Goal: Browse casually: Explore the website without a specific task or goal

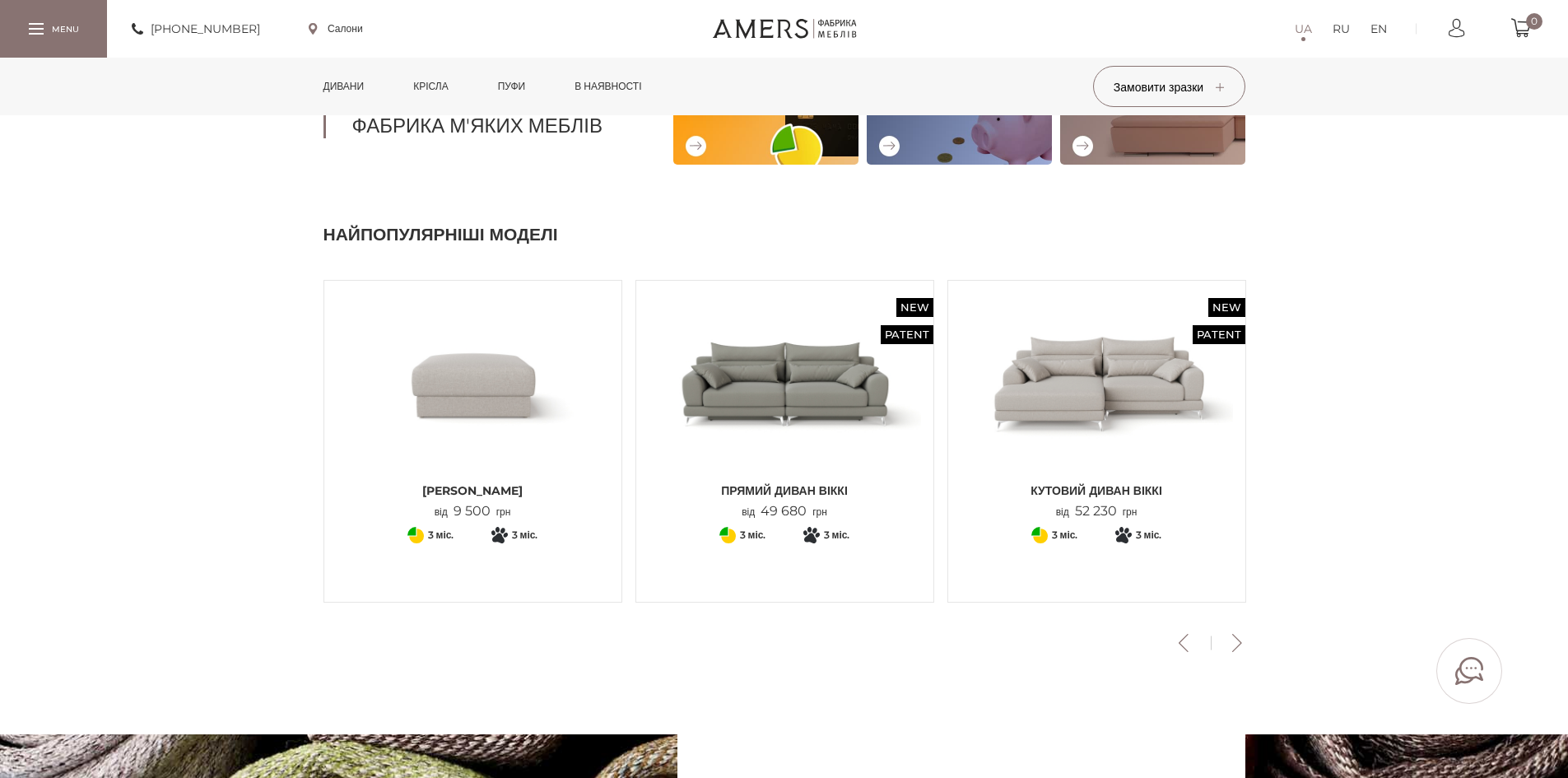
scroll to position [411, 0]
click at [1239, 636] on button "Next" at bounding box center [1237, 641] width 29 height 18
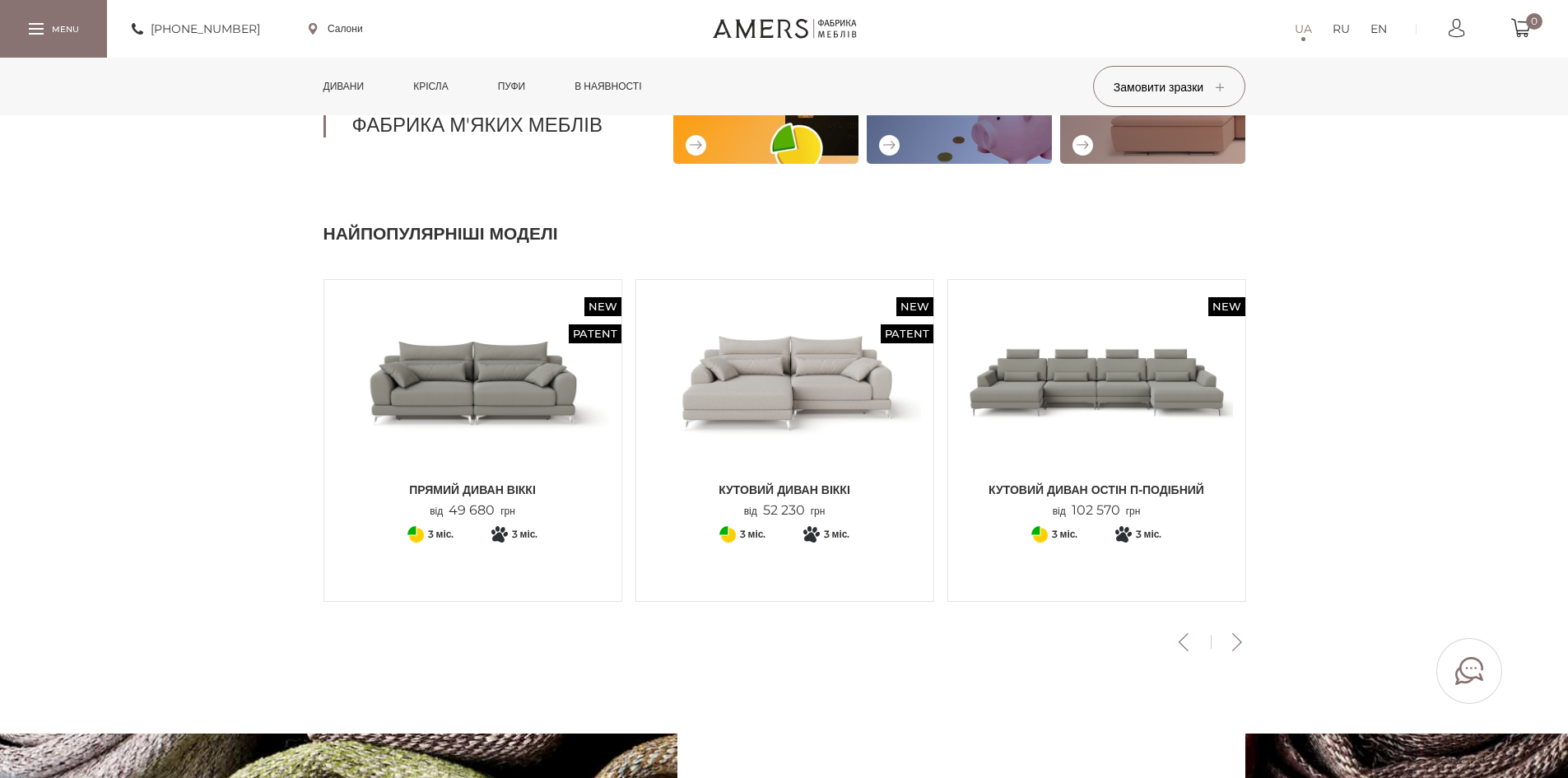
click at [1238, 636] on button "Next" at bounding box center [1237, 641] width 29 height 18
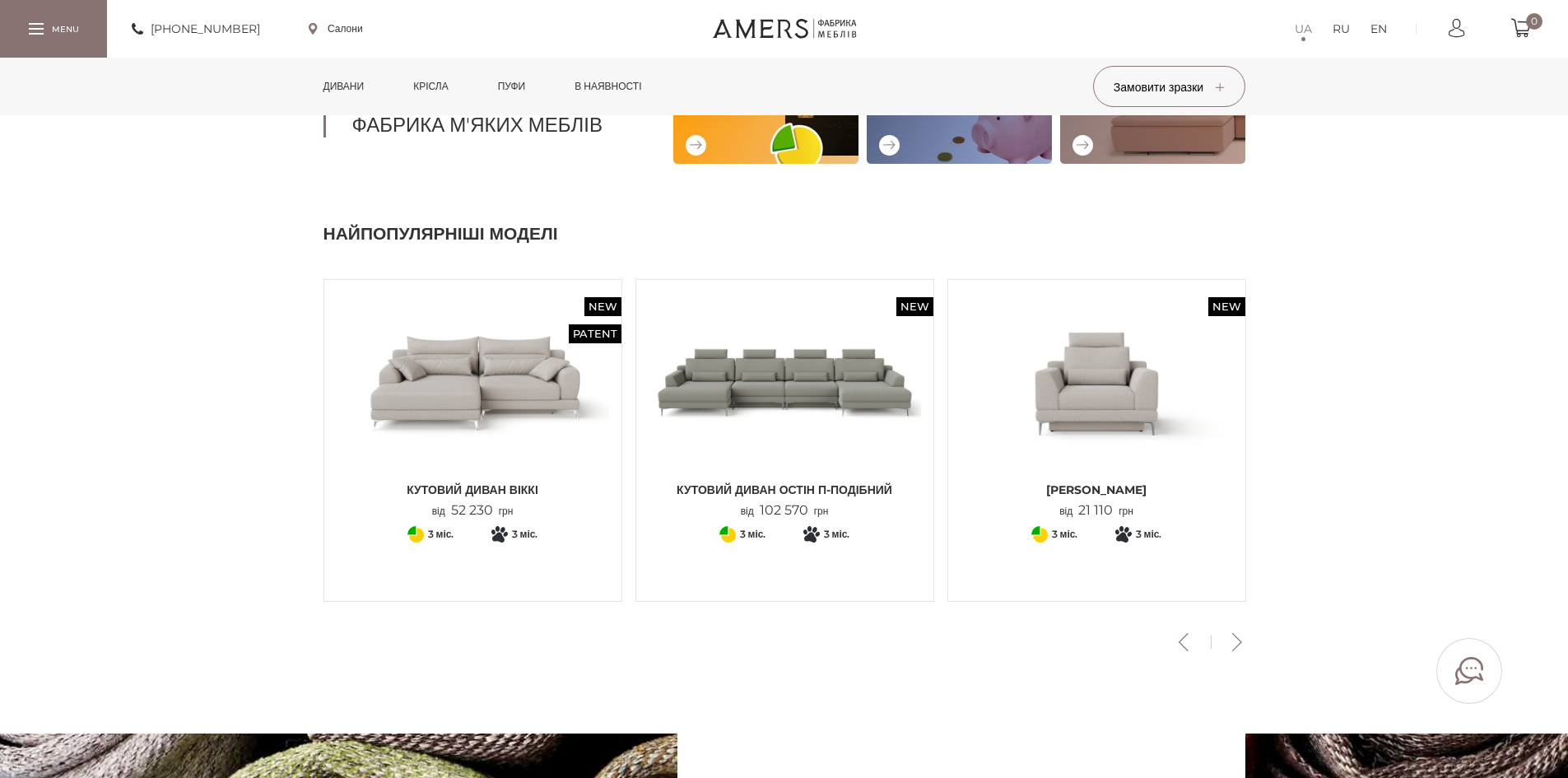
click at [1237, 634] on button "Next" at bounding box center [1237, 641] width 29 height 18
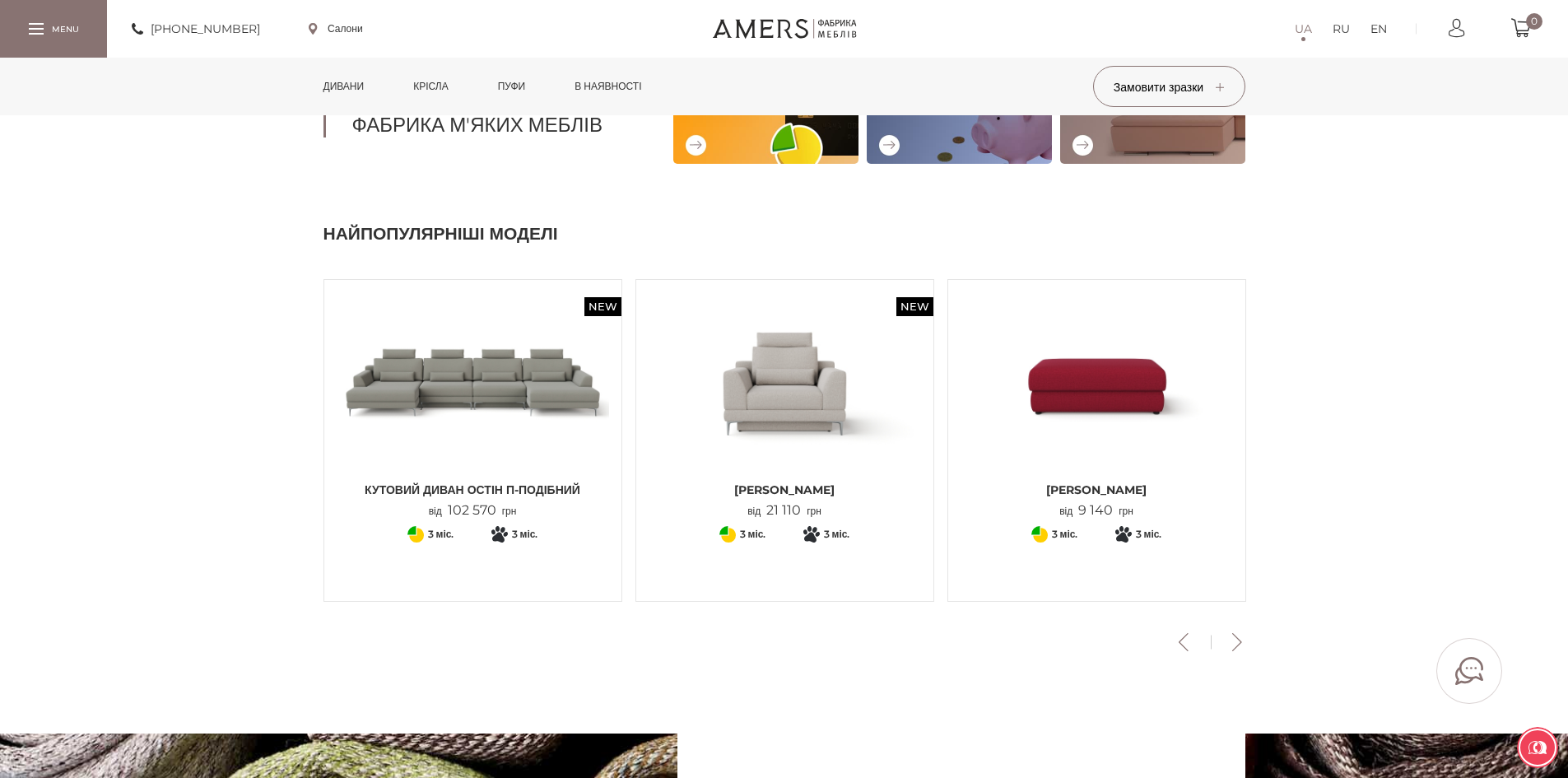
click at [1233, 639] on button "Next" at bounding box center [1237, 641] width 29 height 18
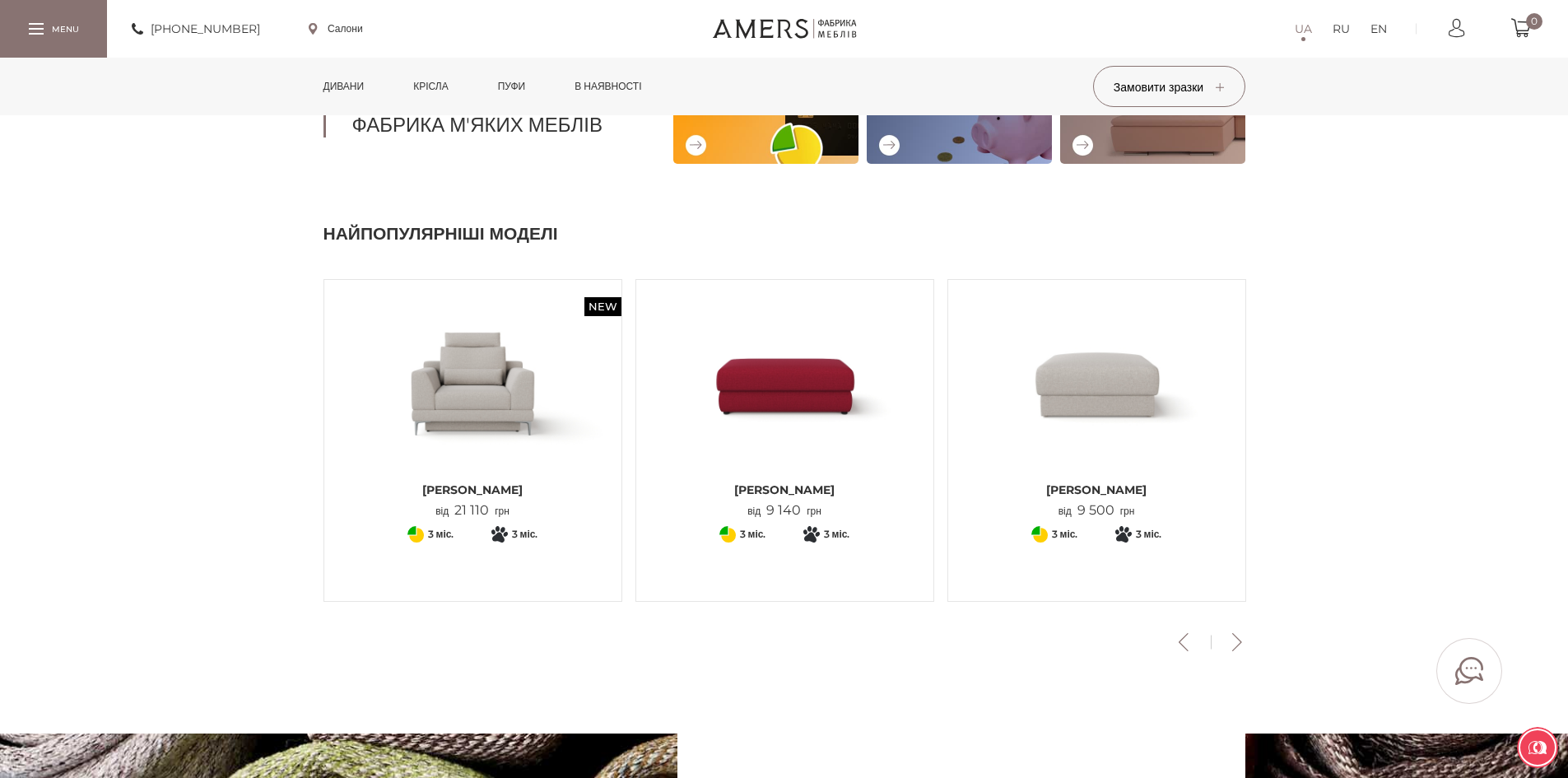
click at [1234, 639] on button "Next" at bounding box center [1237, 641] width 29 height 18
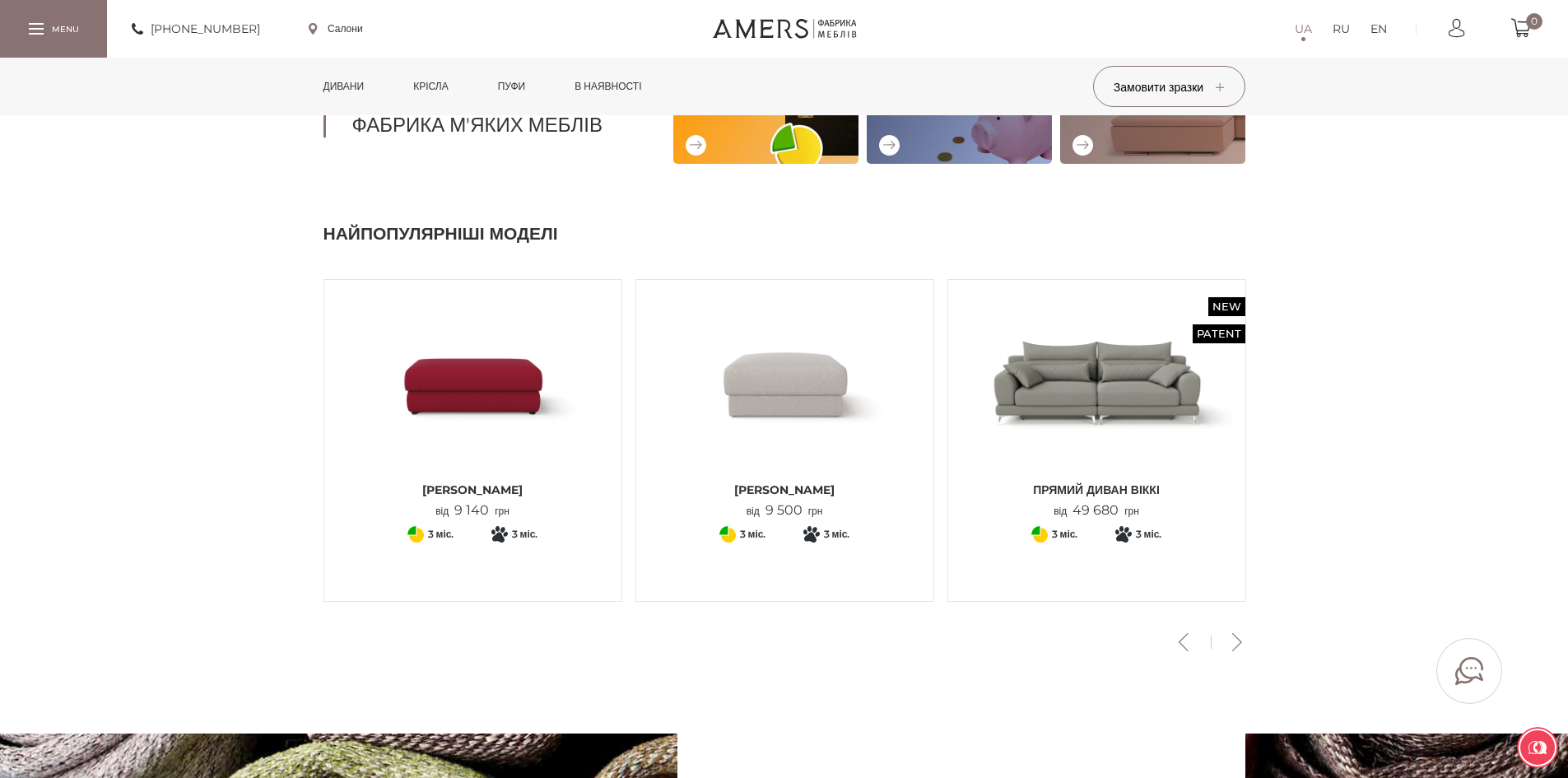
click at [1234, 639] on button "Next" at bounding box center [1237, 641] width 29 height 18
click at [1235, 639] on button "Next" at bounding box center [1237, 641] width 29 height 18
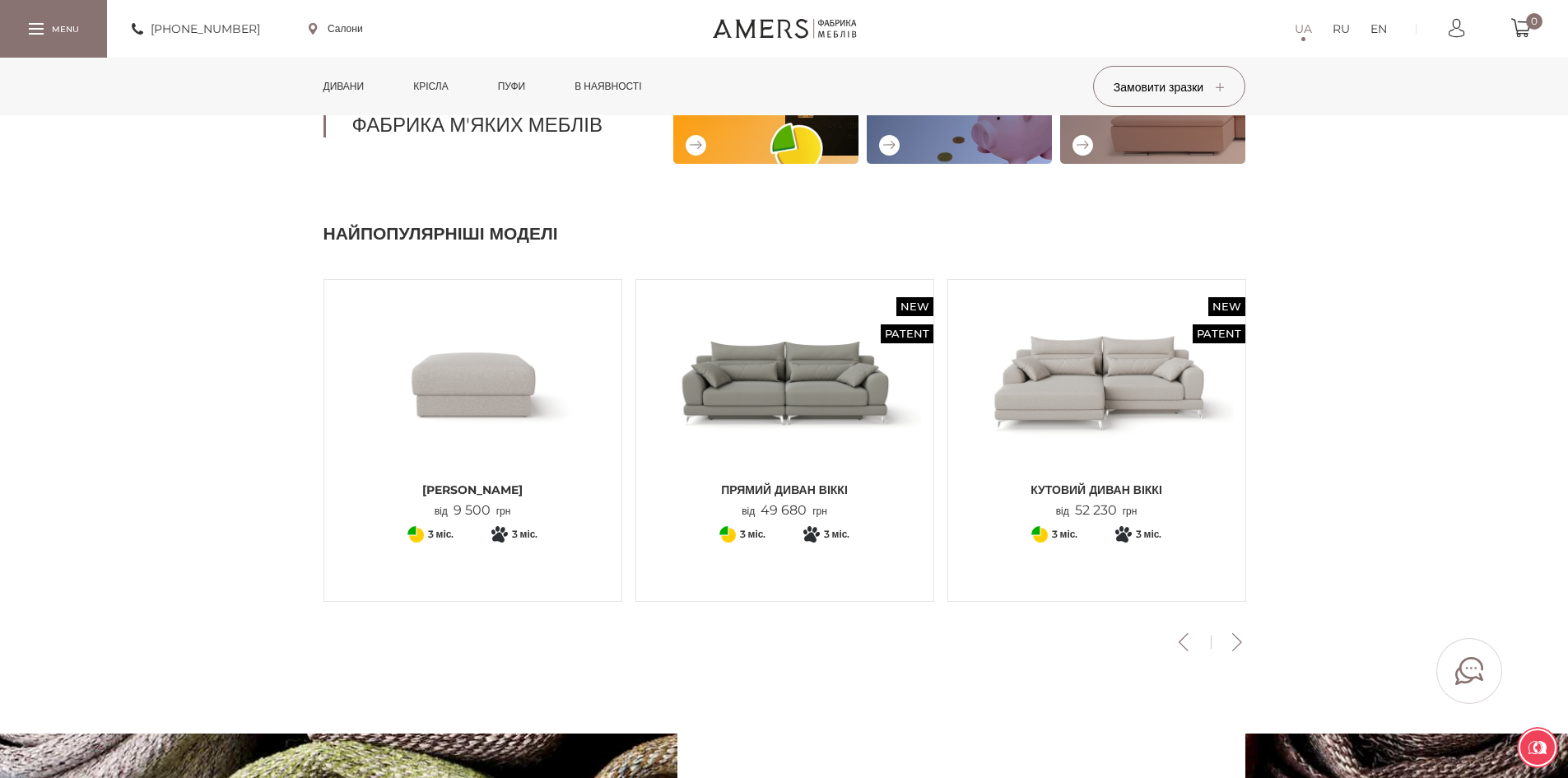
click at [1235, 639] on button "Next" at bounding box center [1237, 641] width 29 height 18
click at [1235, 639] on button "Next" at bounding box center [1237, 641] width 29 height 18
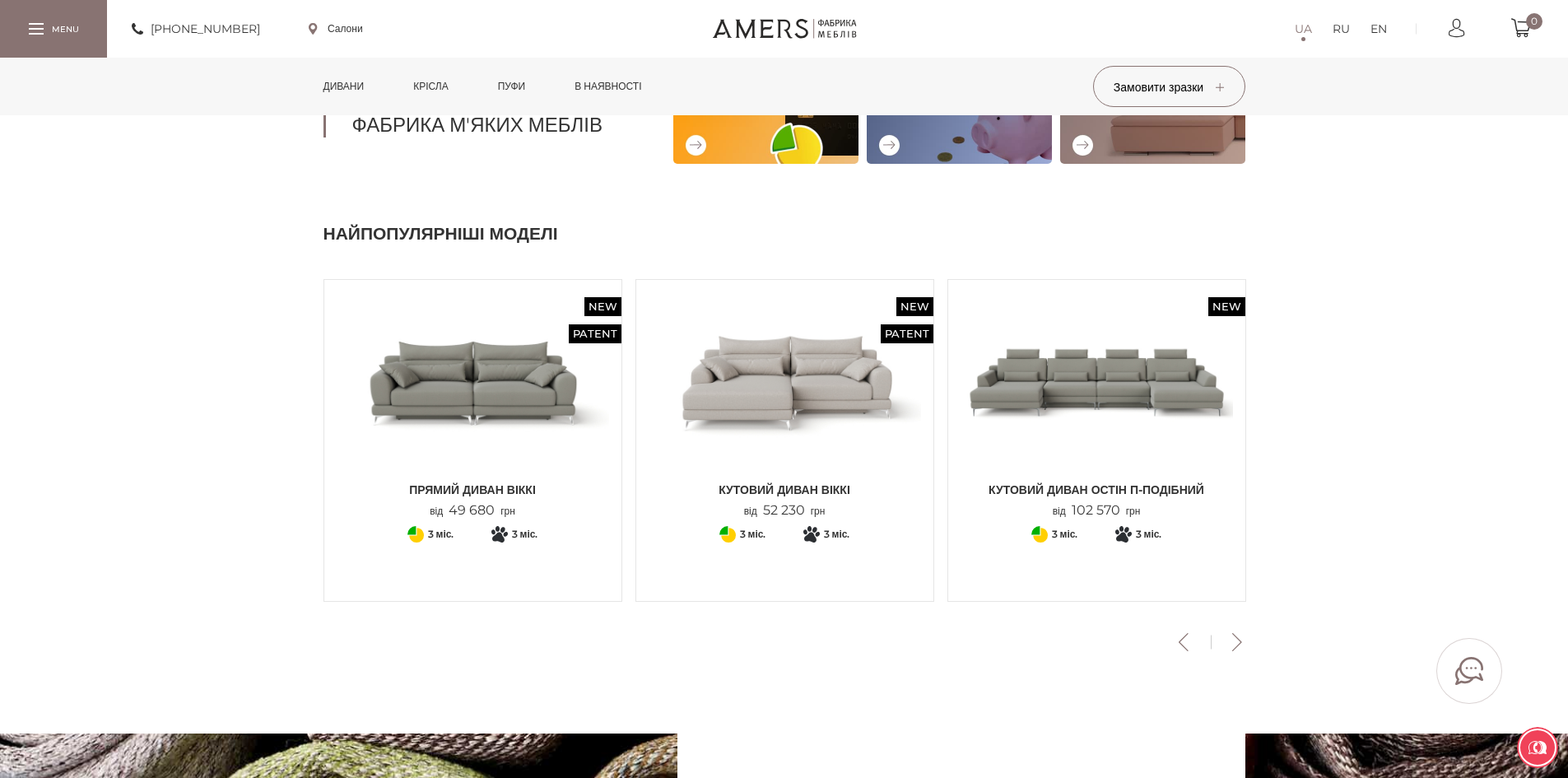
click at [1235, 639] on button "Next" at bounding box center [1237, 641] width 29 height 18
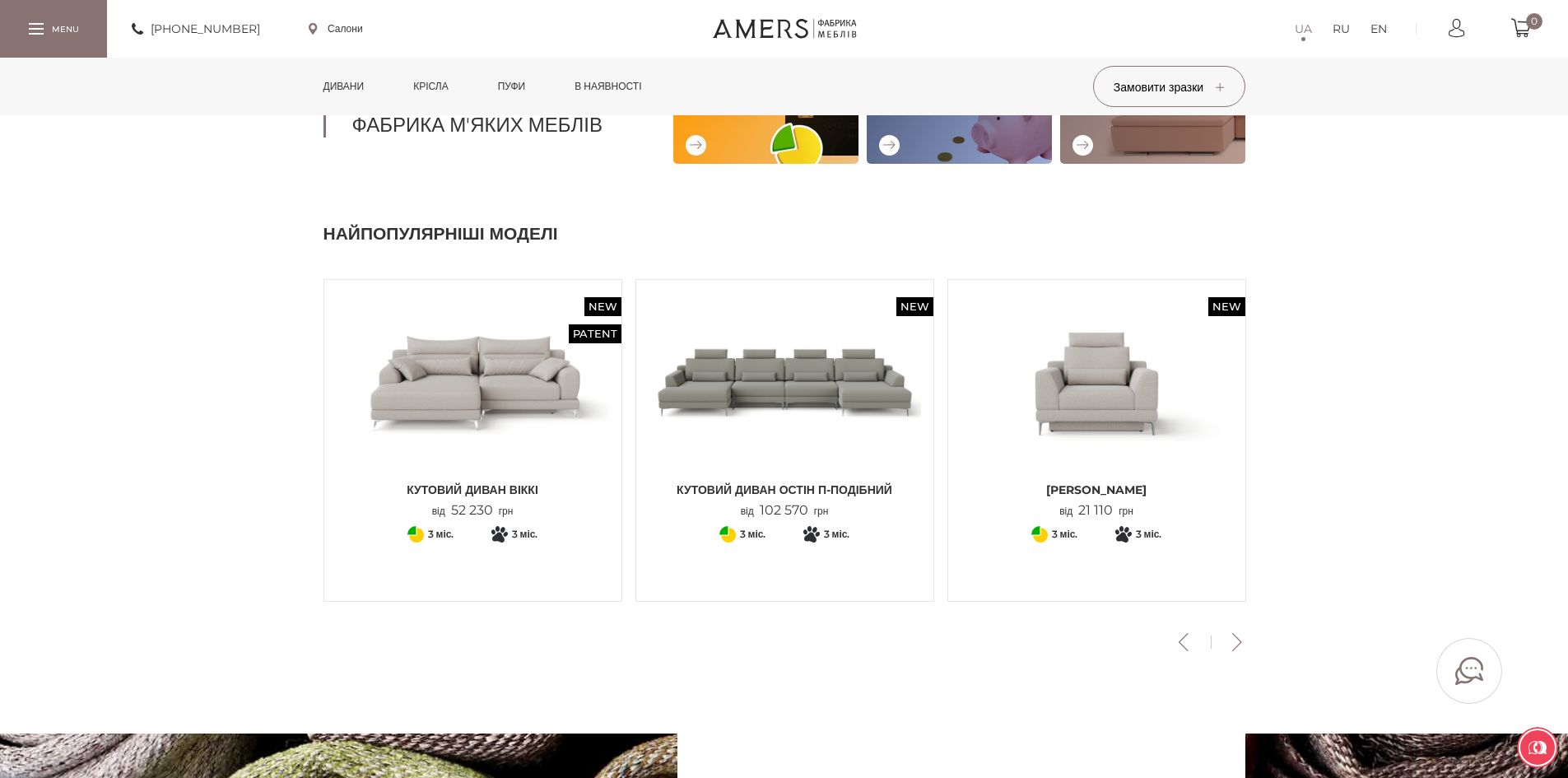
click at [1235, 639] on button "Next" at bounding box center [1237, 641] width 29 height 18
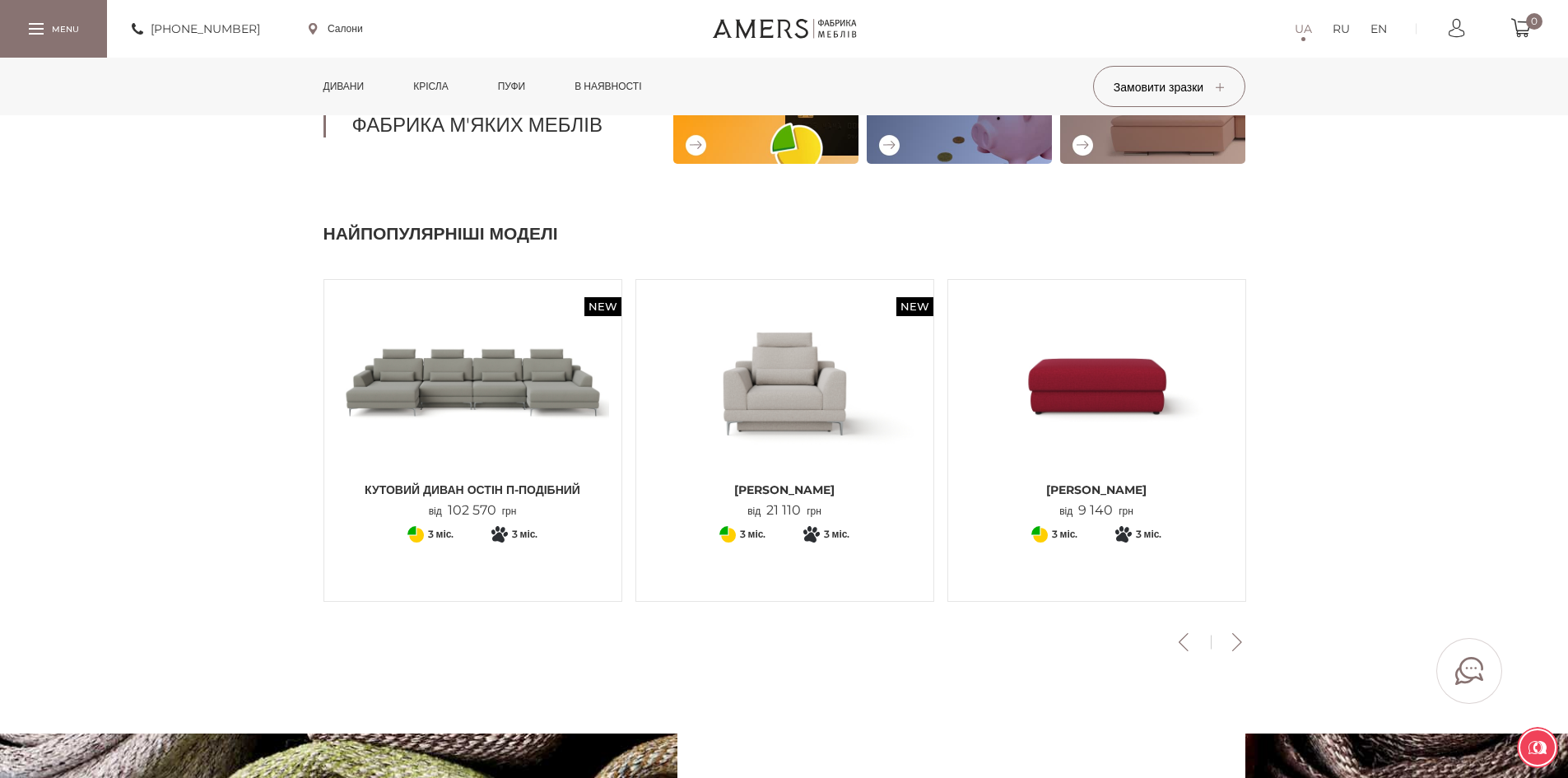
click at [1235, 639] on button "Next" at bounding box center [1237, 641] width 29 height 18
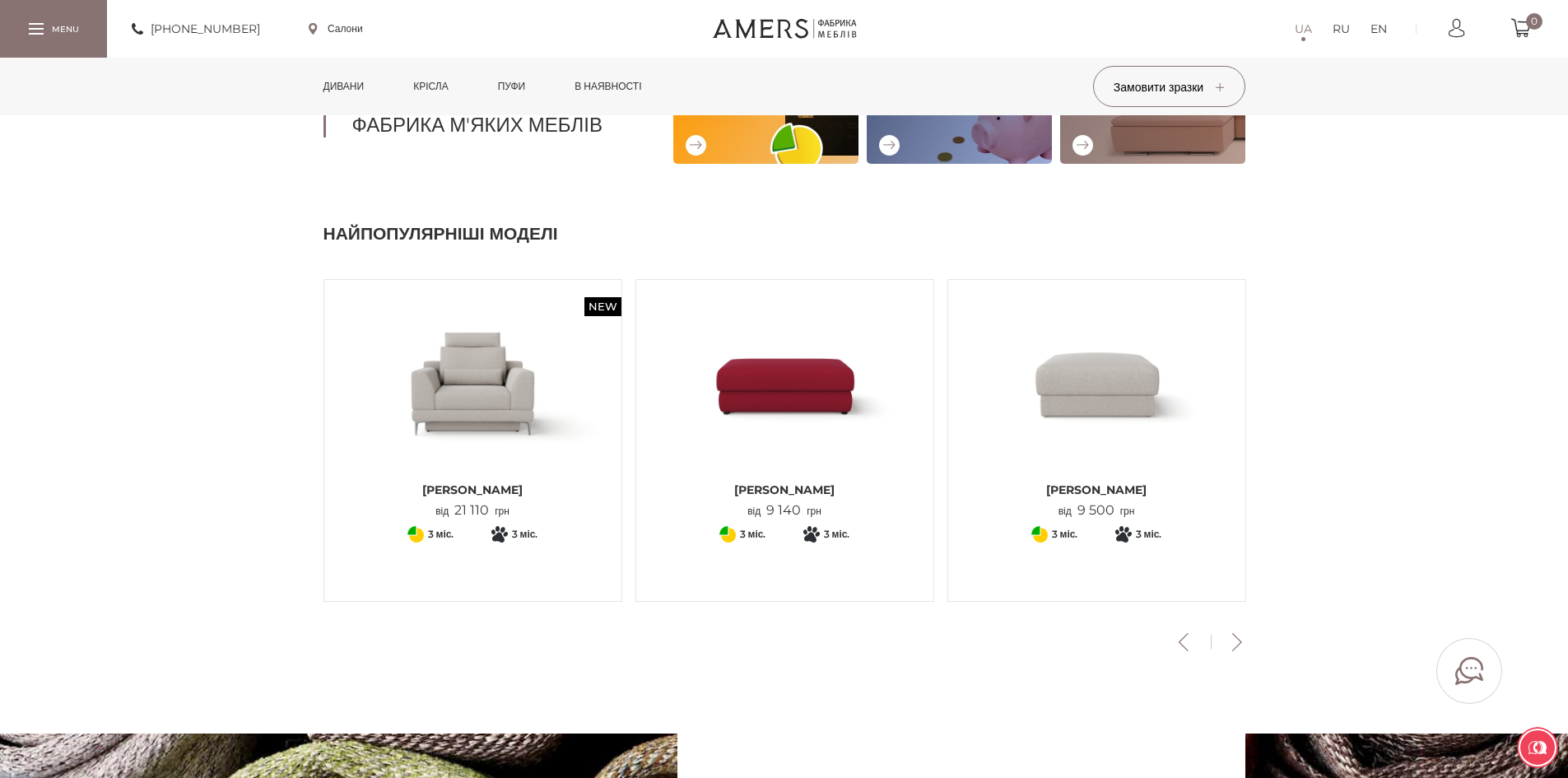
click at [1235, 639] on button "Next" at bounding box center [1237, 641] width 29 height 18
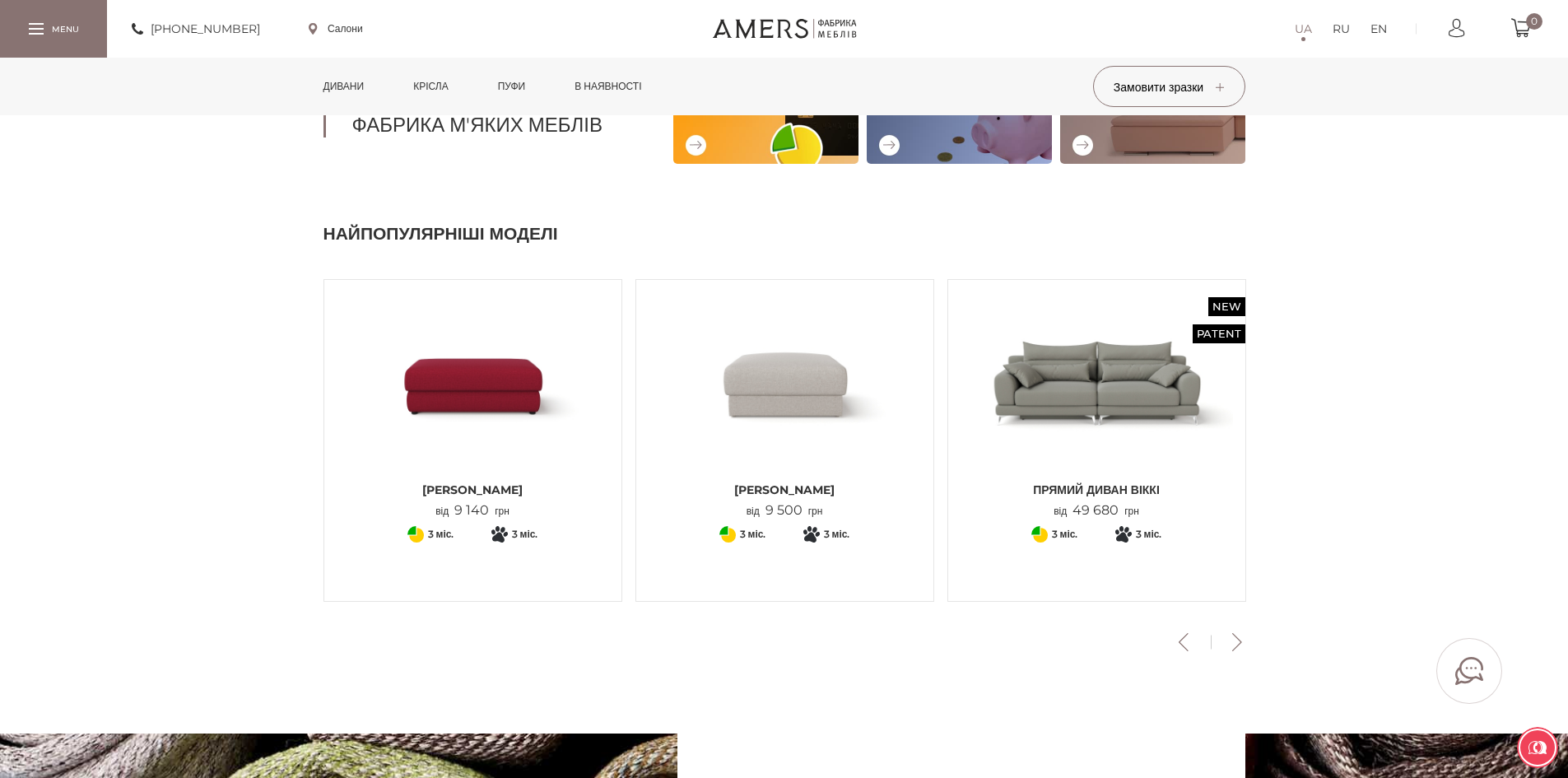
click at [1235, 639] on button "Next" at bounding box center [1237, 641] width 29 height 18
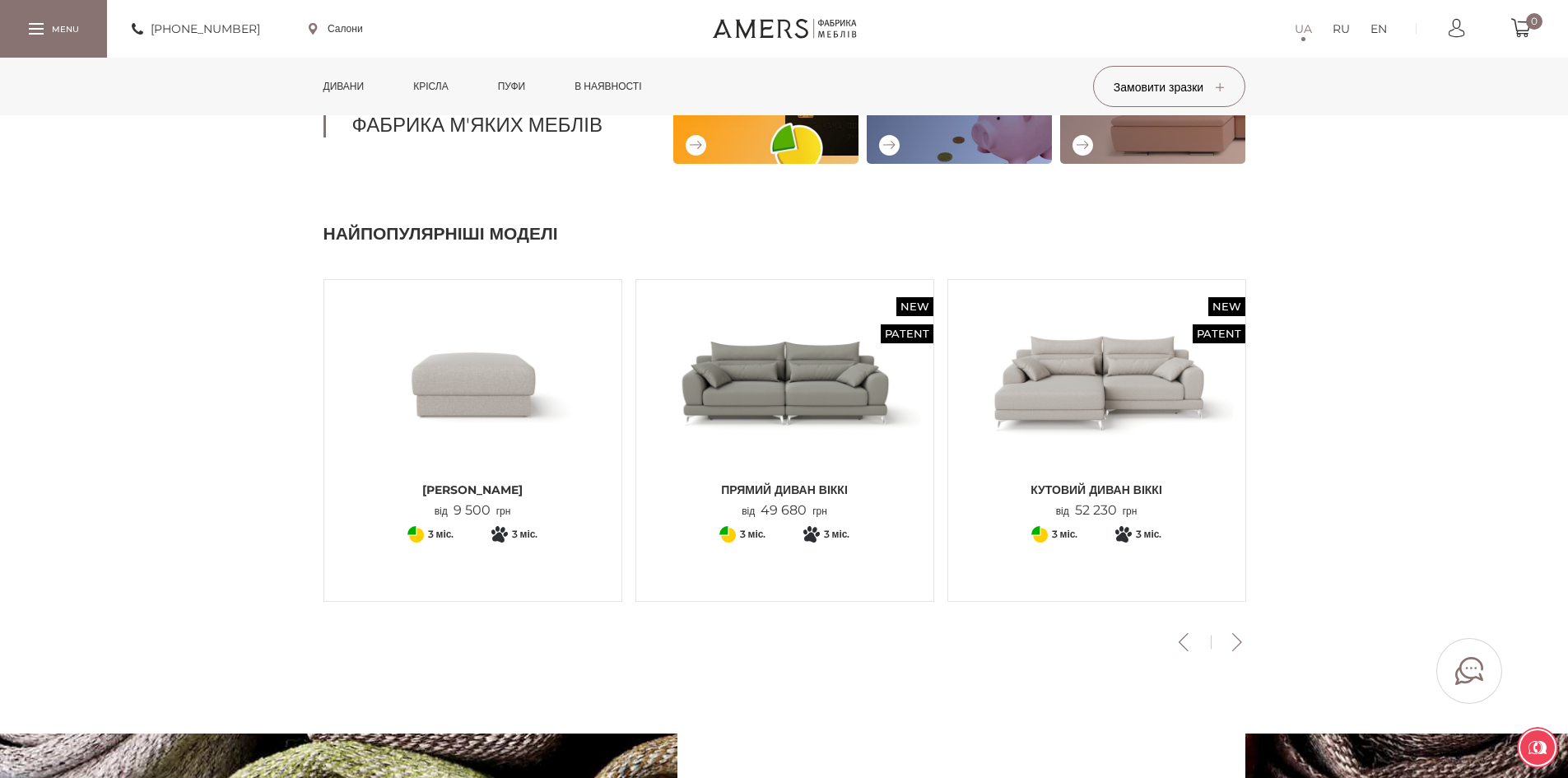
click at [1236, 639] on button "Next" at bounding box center [1237, 641] width 29 height 18
click at [1242, 638] on button "Next" at bounding box center [1237, 641] width 29 height 18
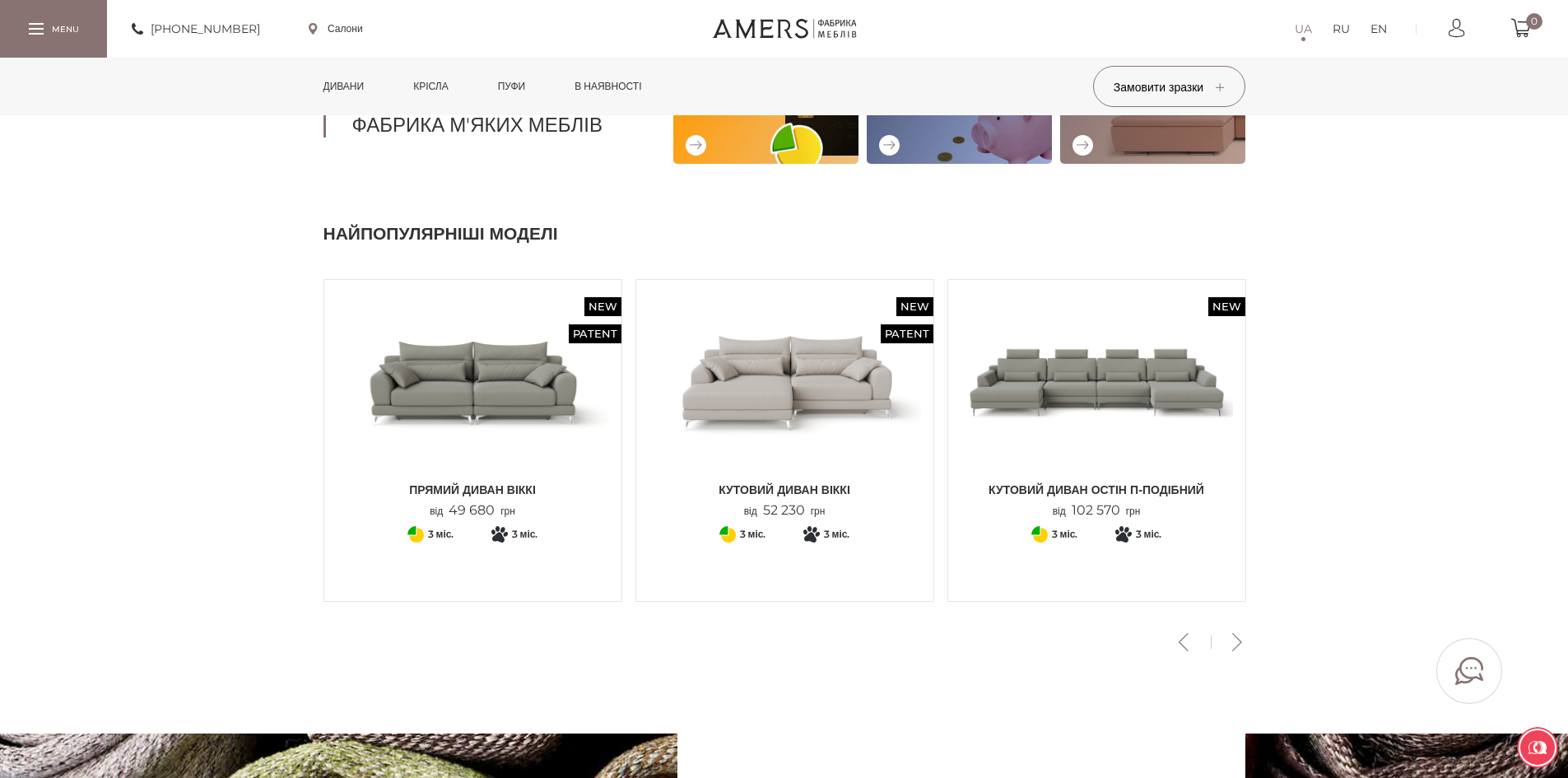
click at [1240, 639] on button "Next" at bounding box center [1237, 641] width 29 height 18
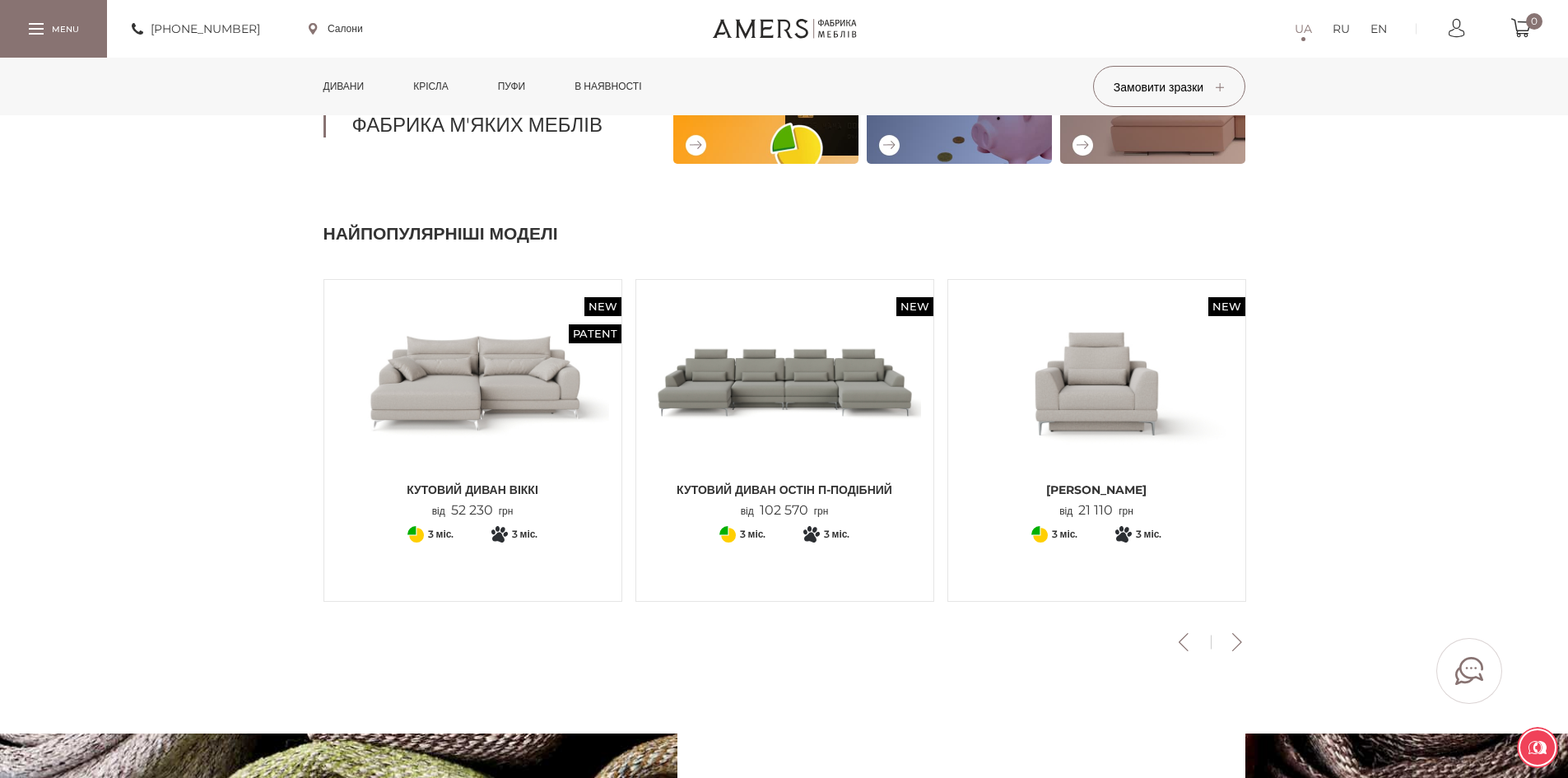
click at [1240, 639] on button "Next" at bounding box center [1237, 641] width 29 height 18
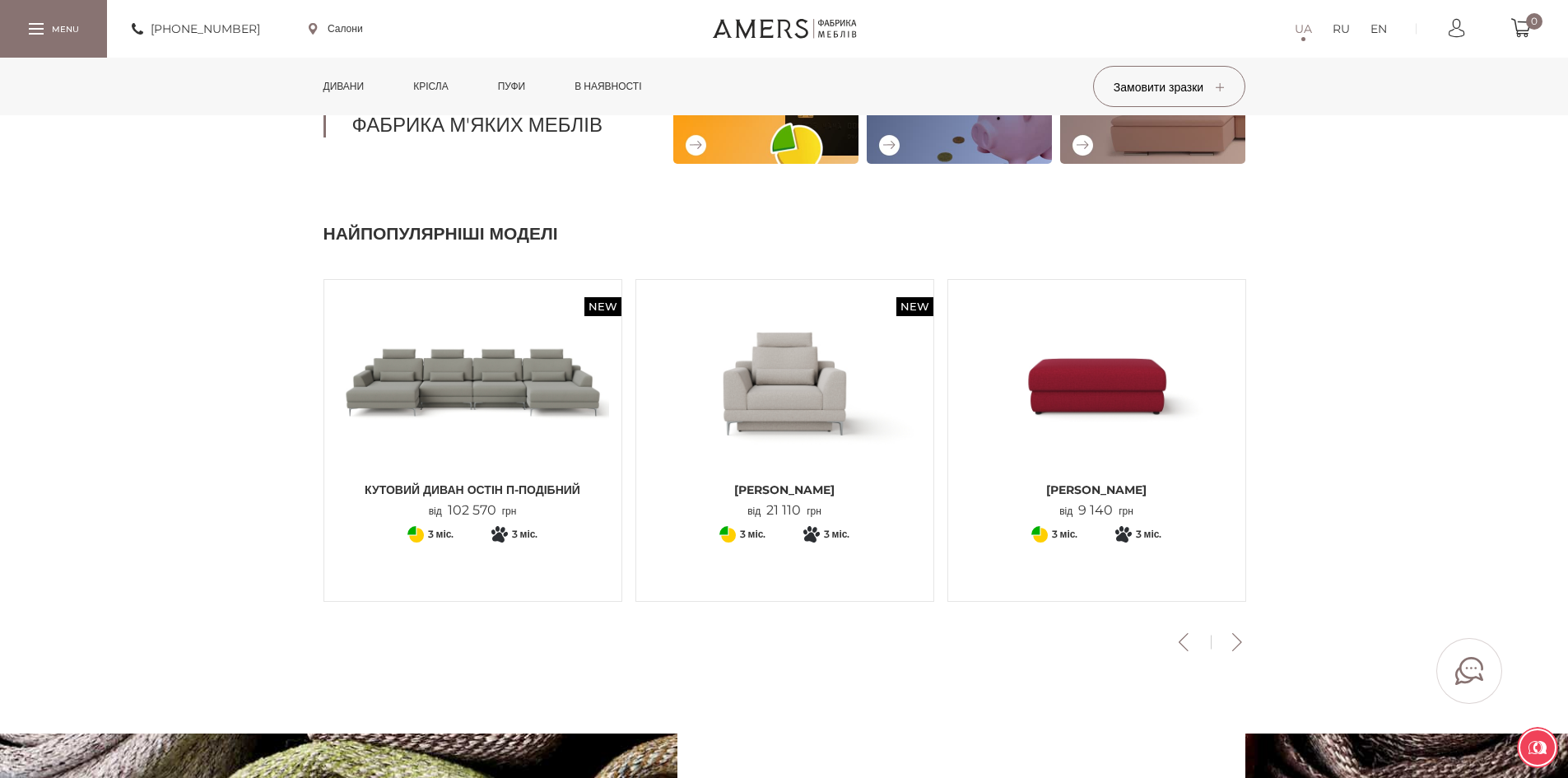
click at [1240, 638] on button "Next" at bounding box center [1237, 641] width 29 height 18
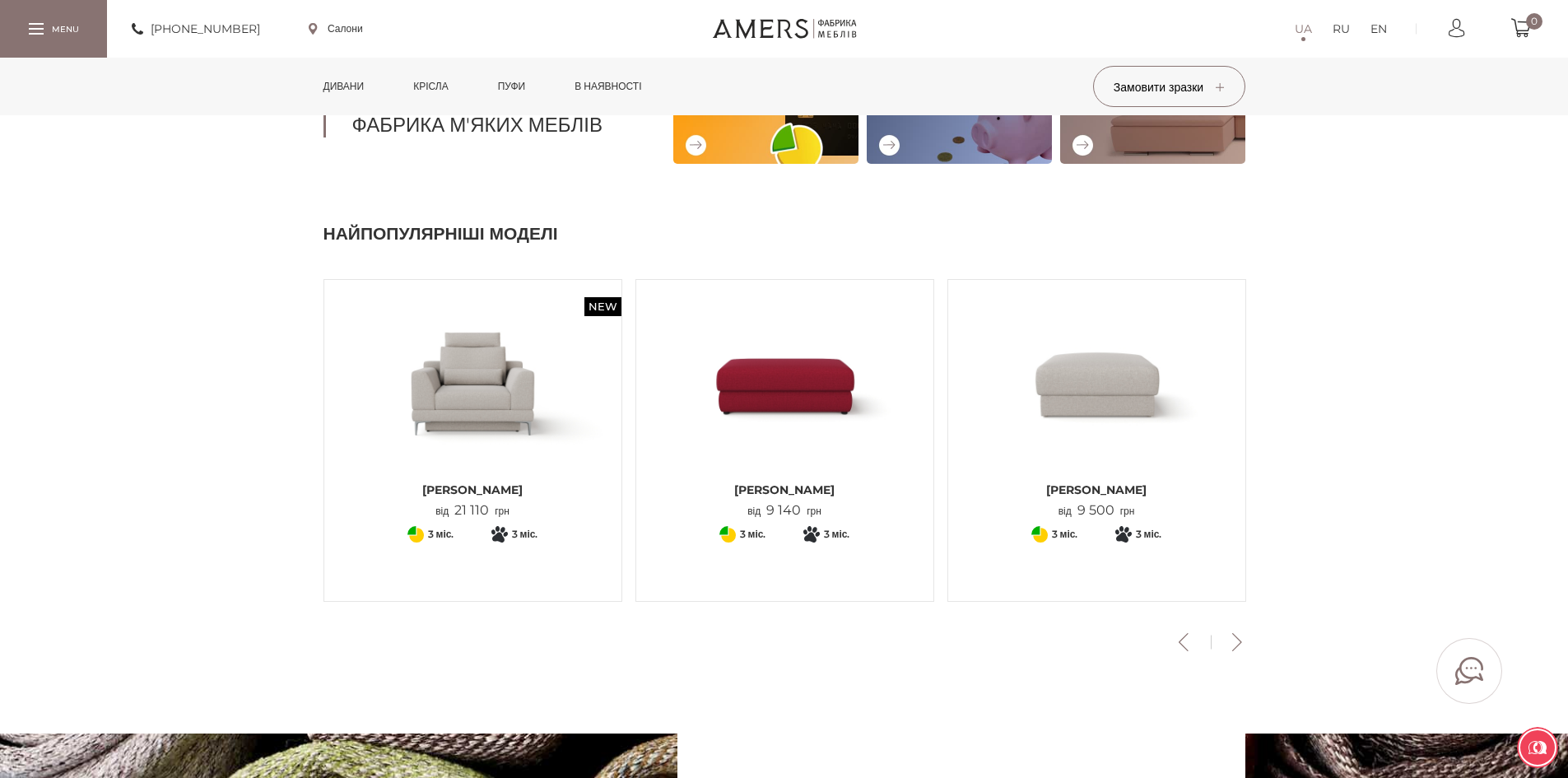
click at [1240, 638] on button "Next" at bounding box center [1237, 641] width 29 height 18
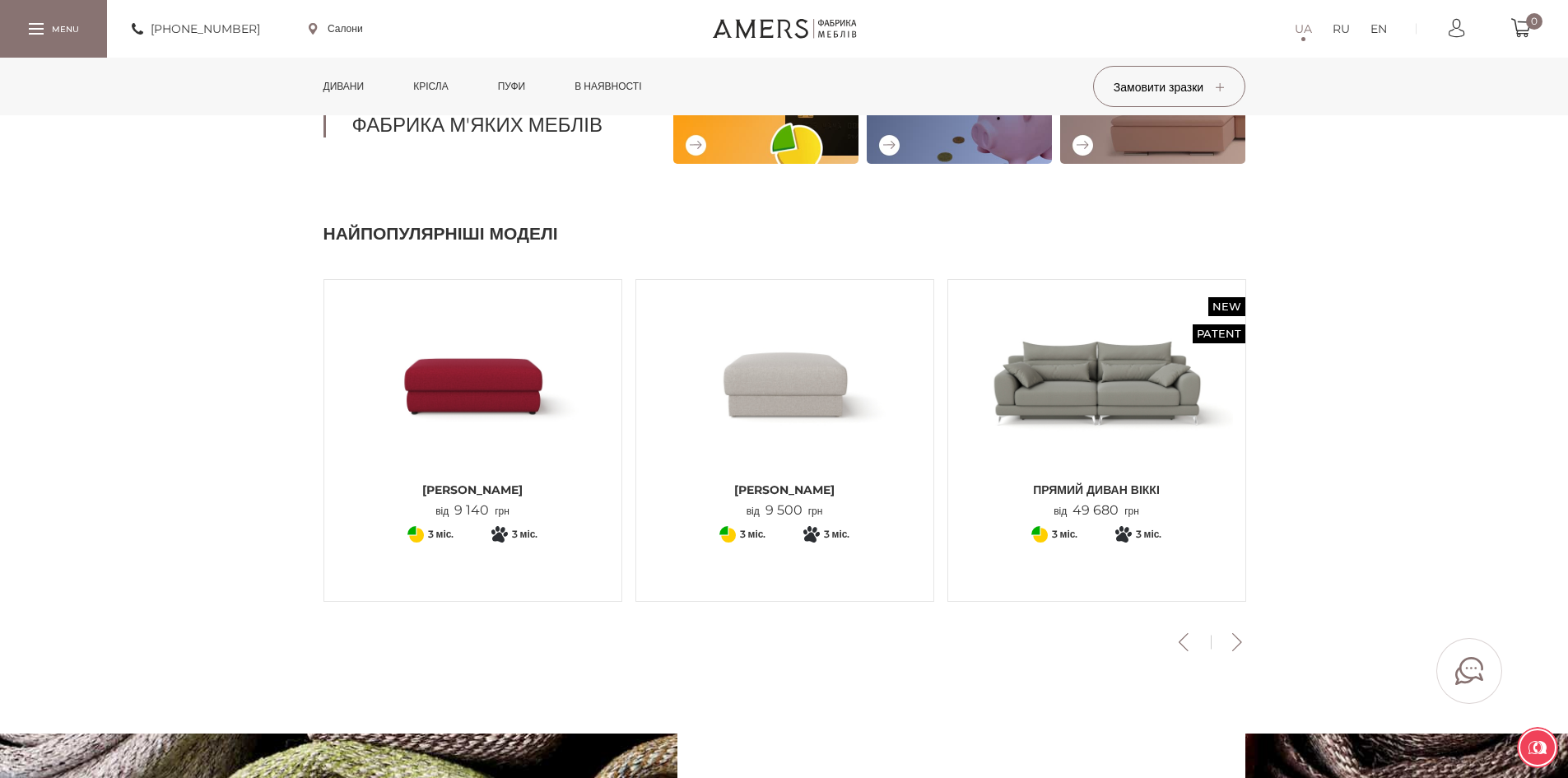
click at [1240, 637] on button "Next" at bounding box center [1237, 641] width 29 height 18
click at [1242, 635] on button "Next" at bounding box center [1237, 641] width 29 height 18
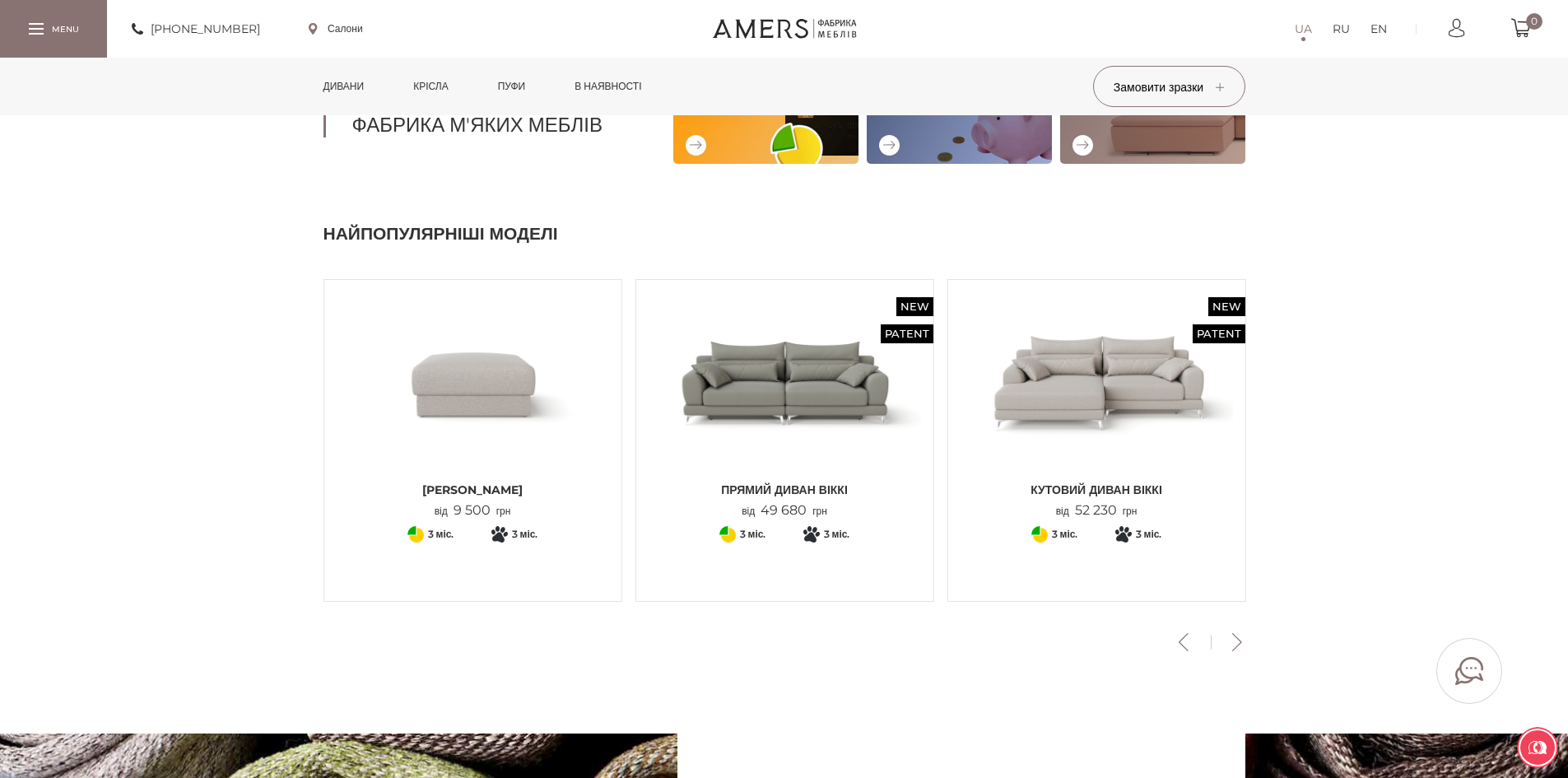
click at [1243, 635] on button "Next" at bounding box center [1237, 641] width 29 height 18
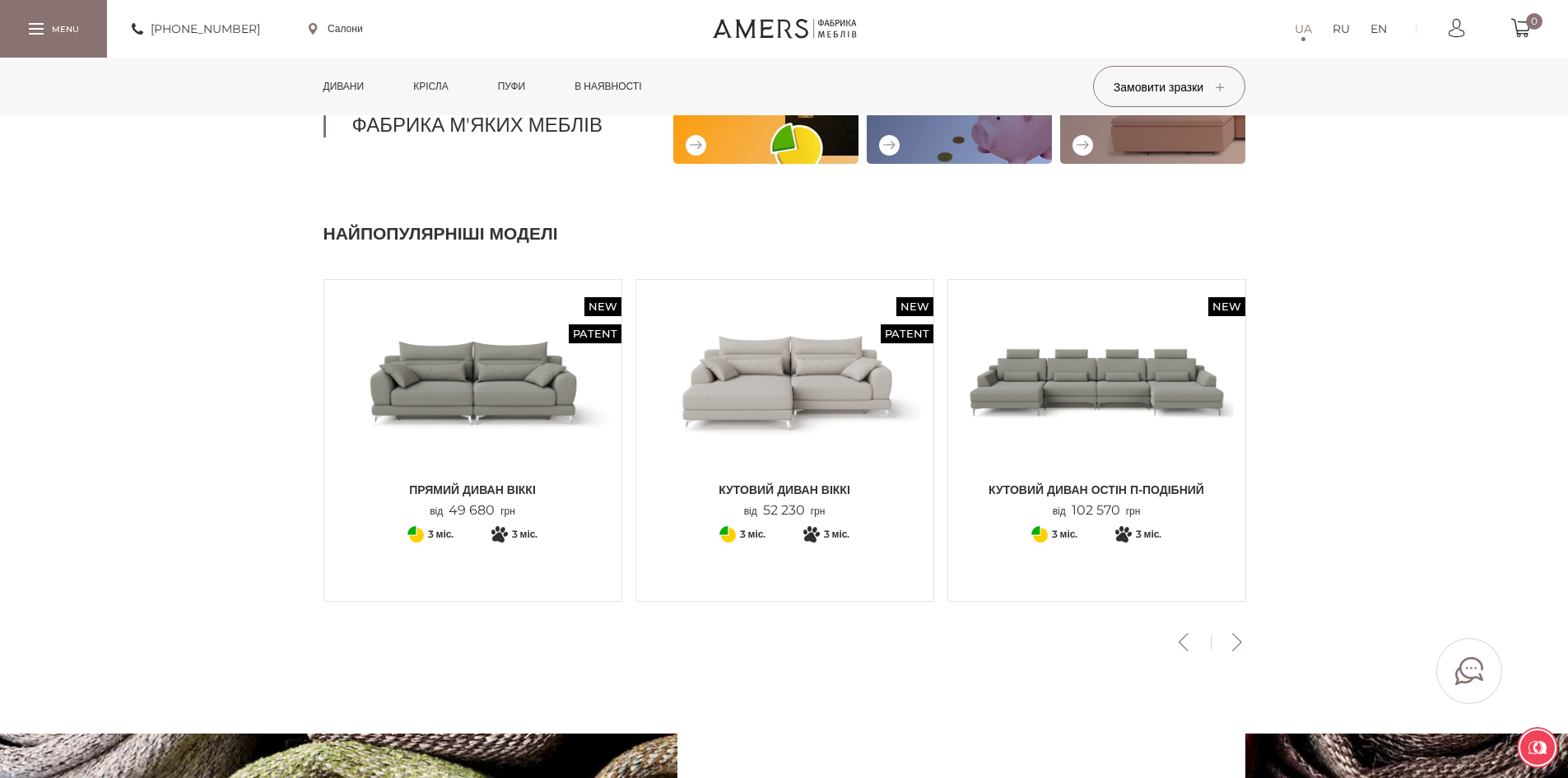
click at [1243, 635] on button "Next" at bounding box center [1237, 641] width 29 height 18
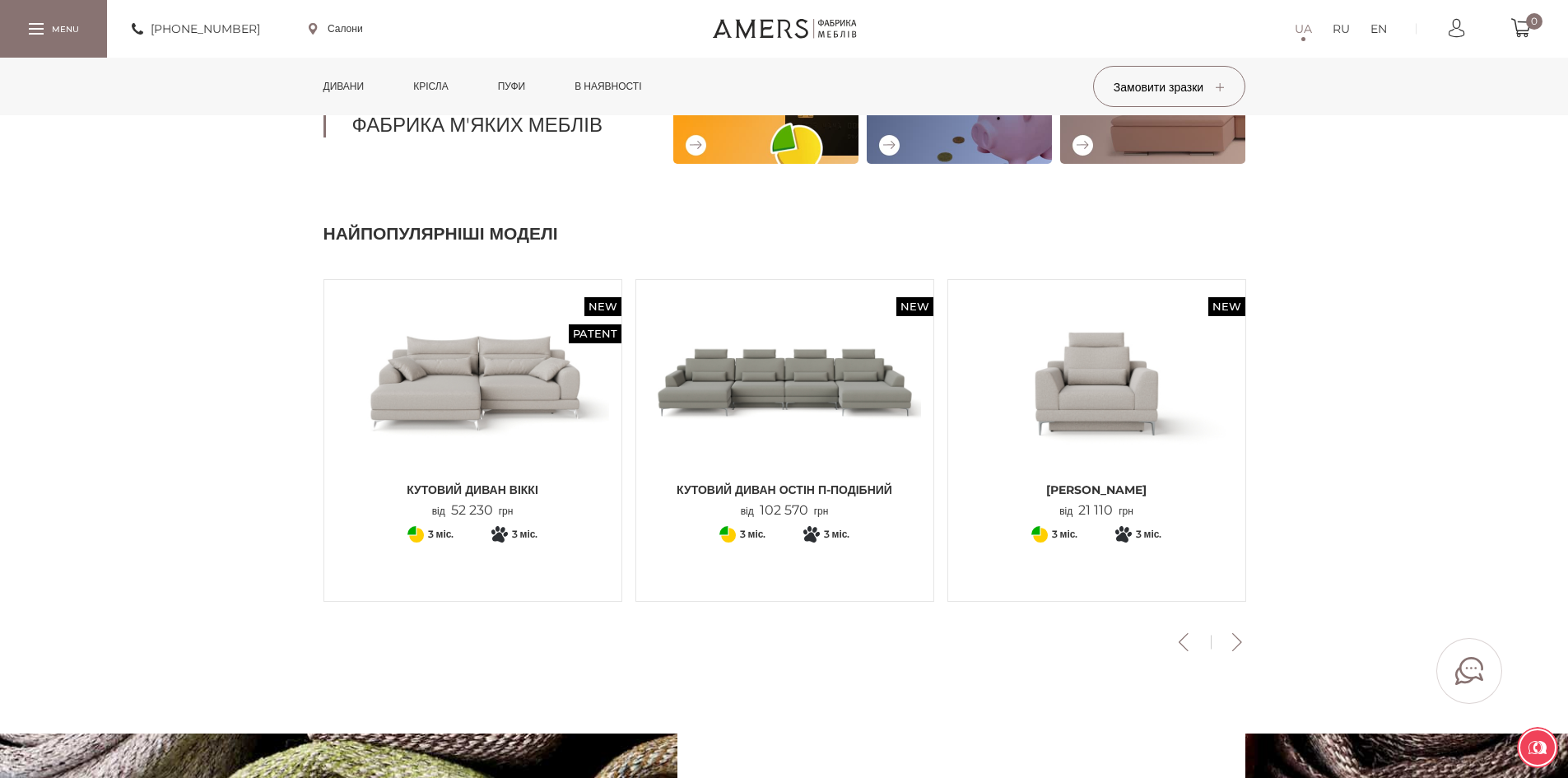
click at [1243, 635] on button "Next" at bounding box center [1237, 641] width 29 height 18
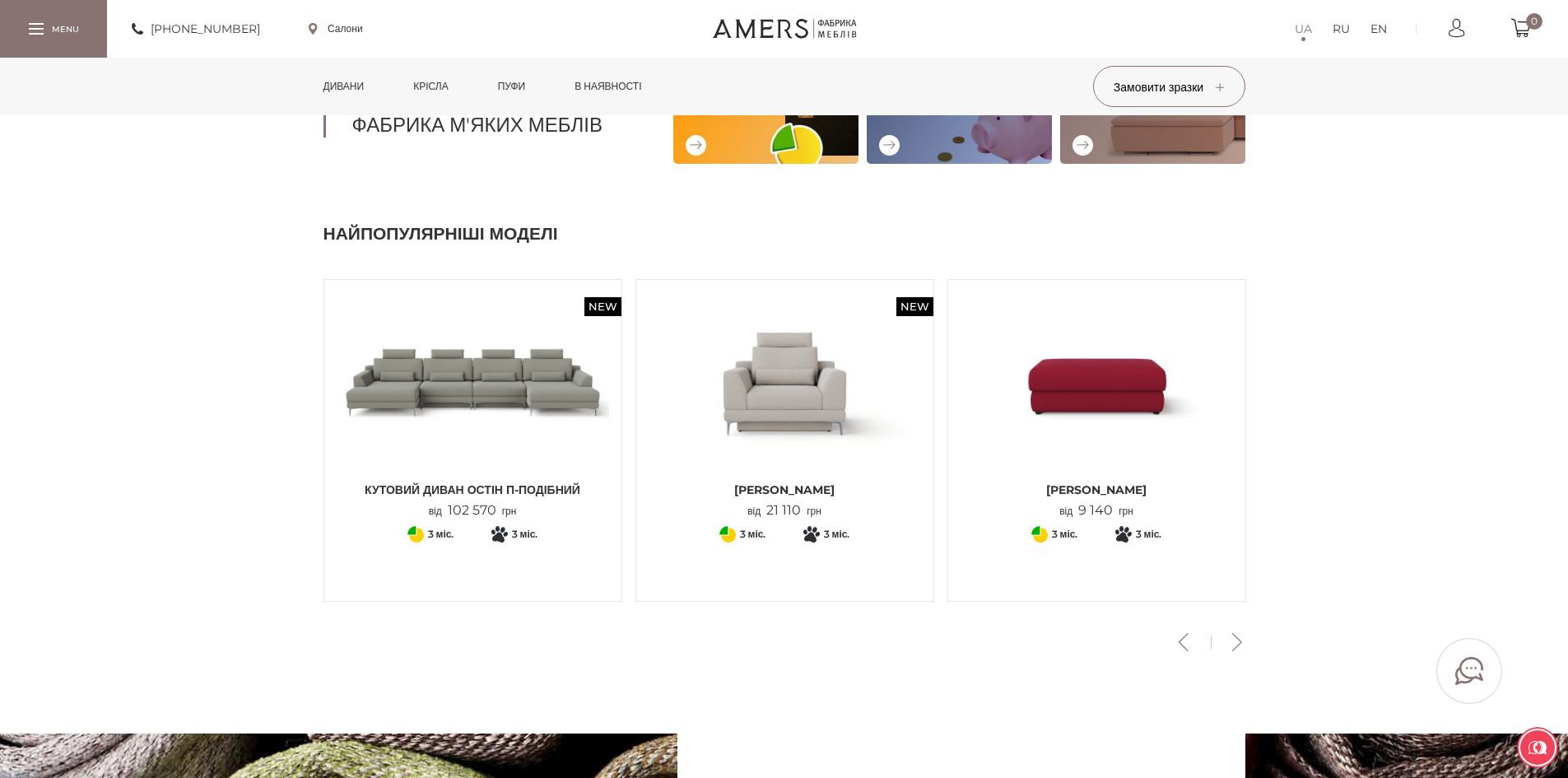
click at [1243, 635] on button "Next" at bounding box center [1237, 641] width 29 height 18
click at [1243, 633] on button "Next" at bounding box center [1237, 641] width 29 height 18
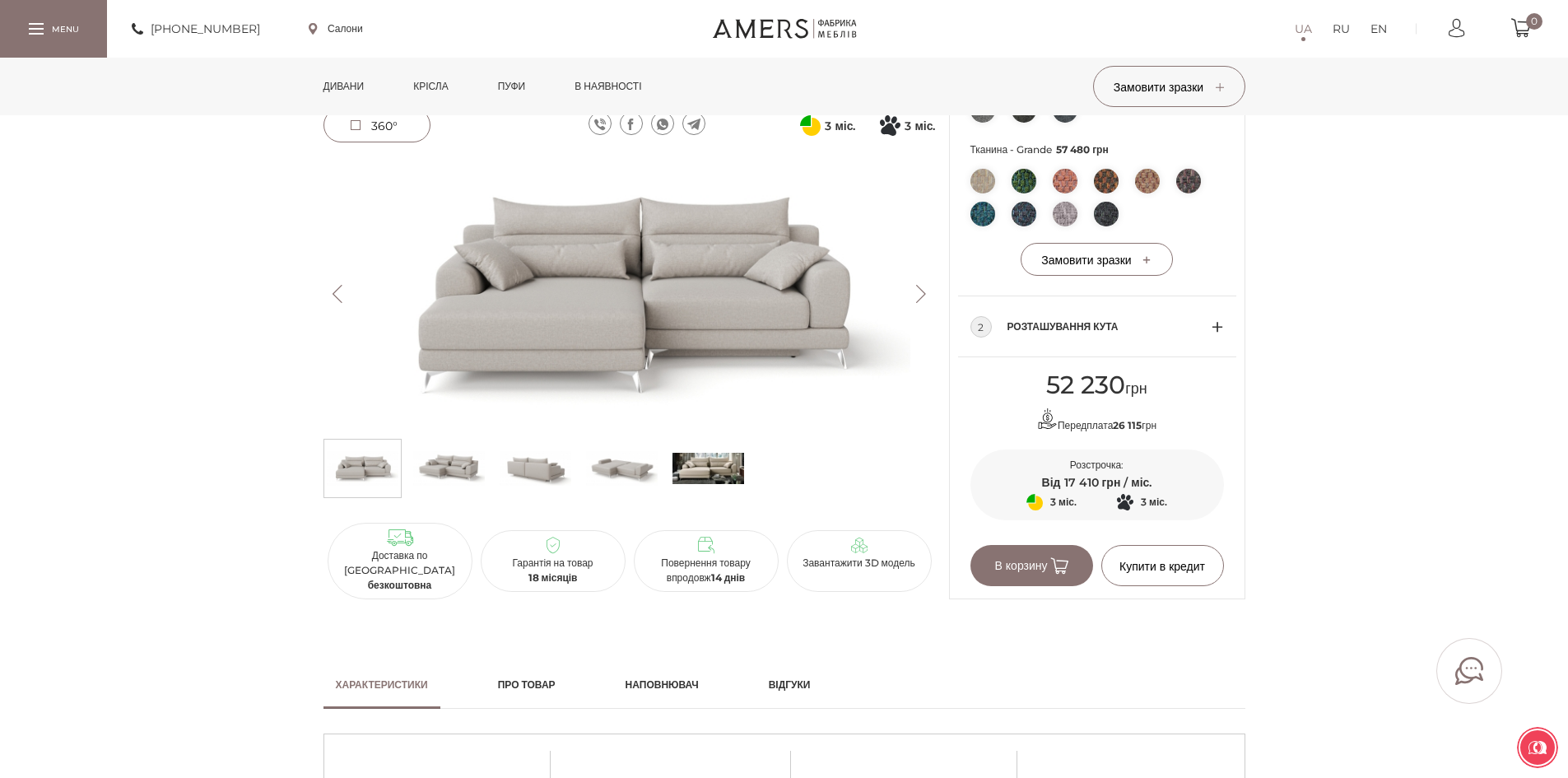
scroll to position [493, 0]
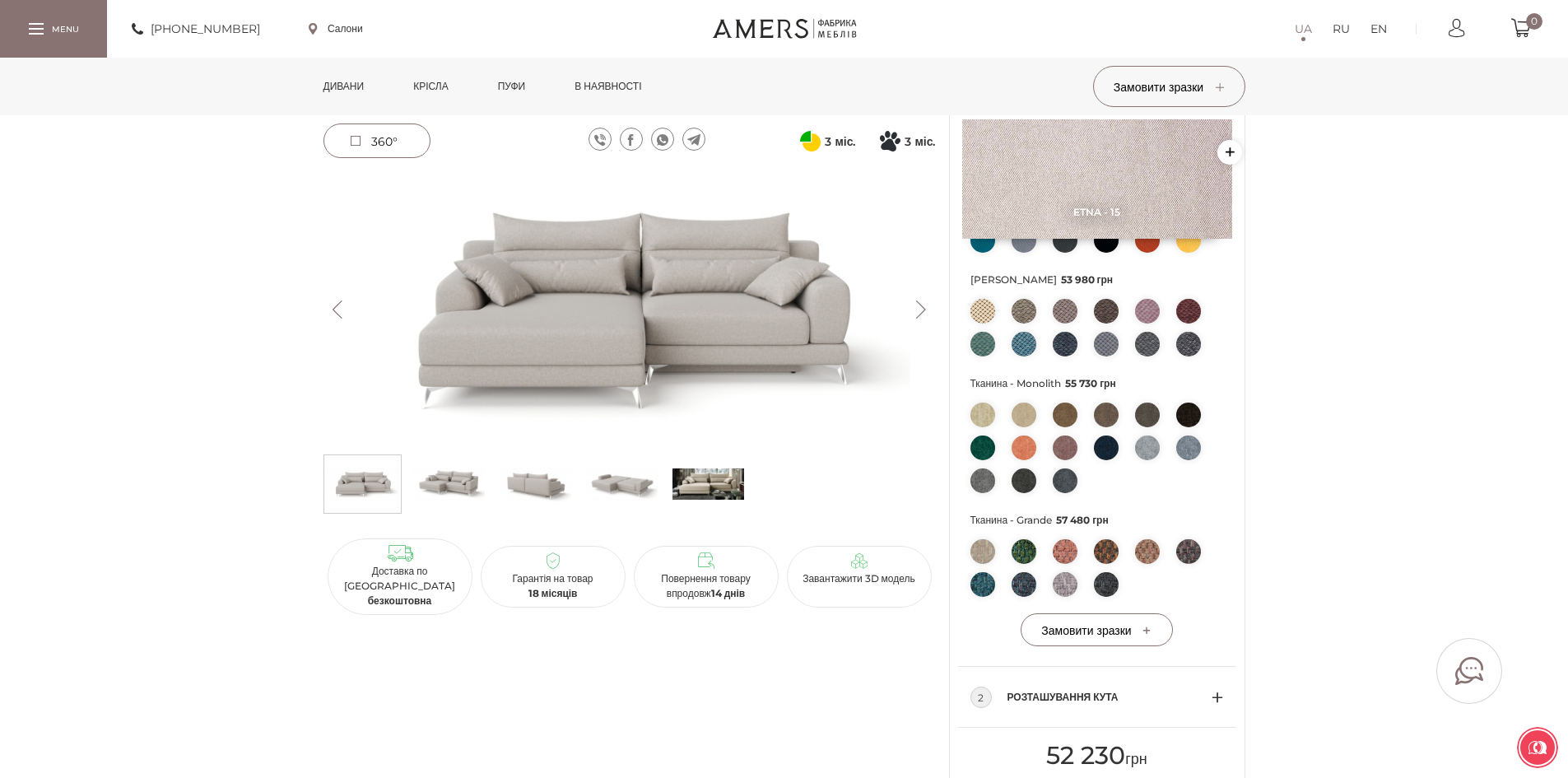
click at [920, 308] on button "Next" at bounding box center [921, 309] width 29 height 18
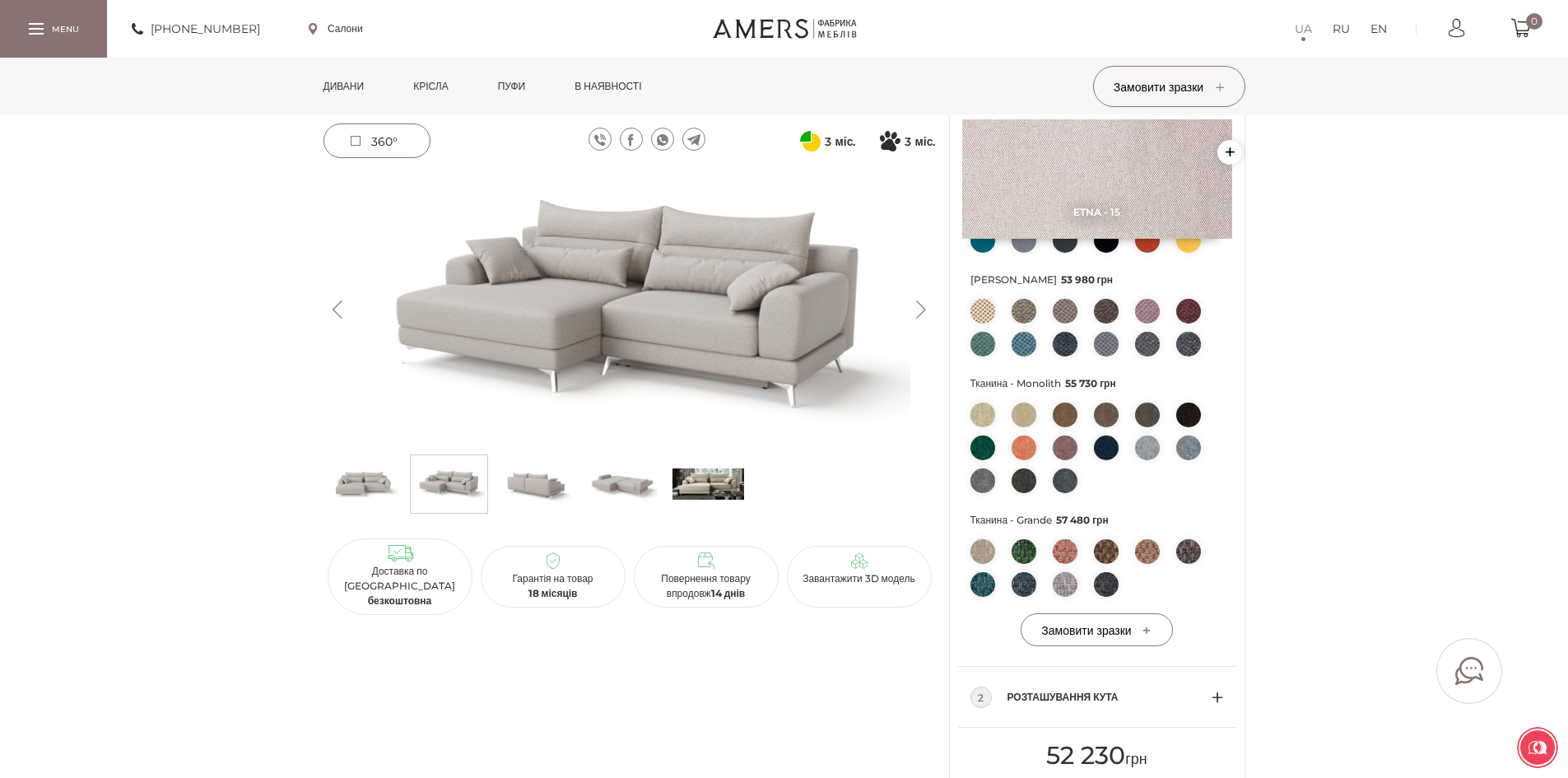
click at [921, 308] on button "Next" at bounding box center [921, 309] width 29 height 18
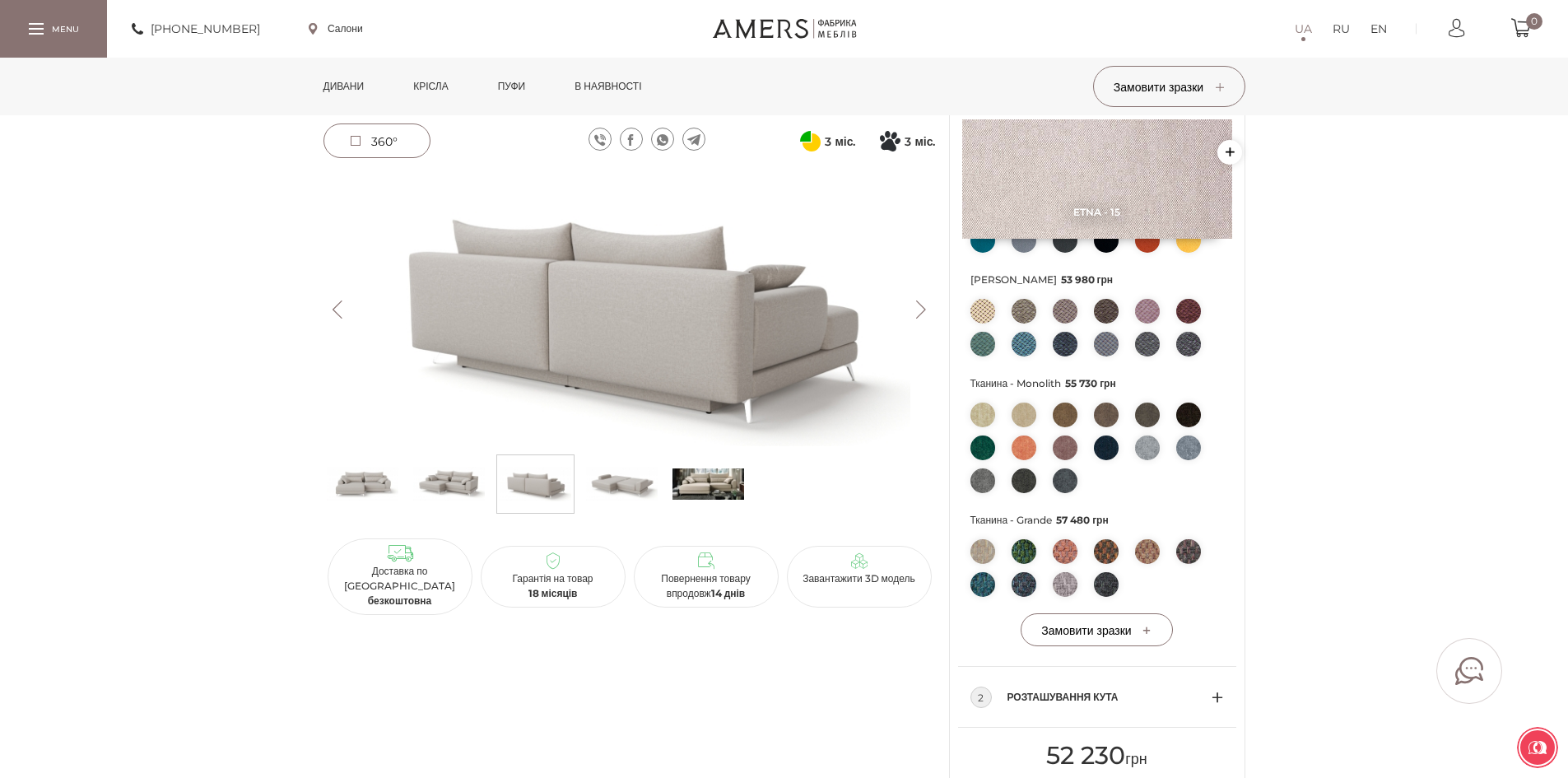
click at [921, 307] on button "Next" at bounding box center [921, 309] width 29 height 18
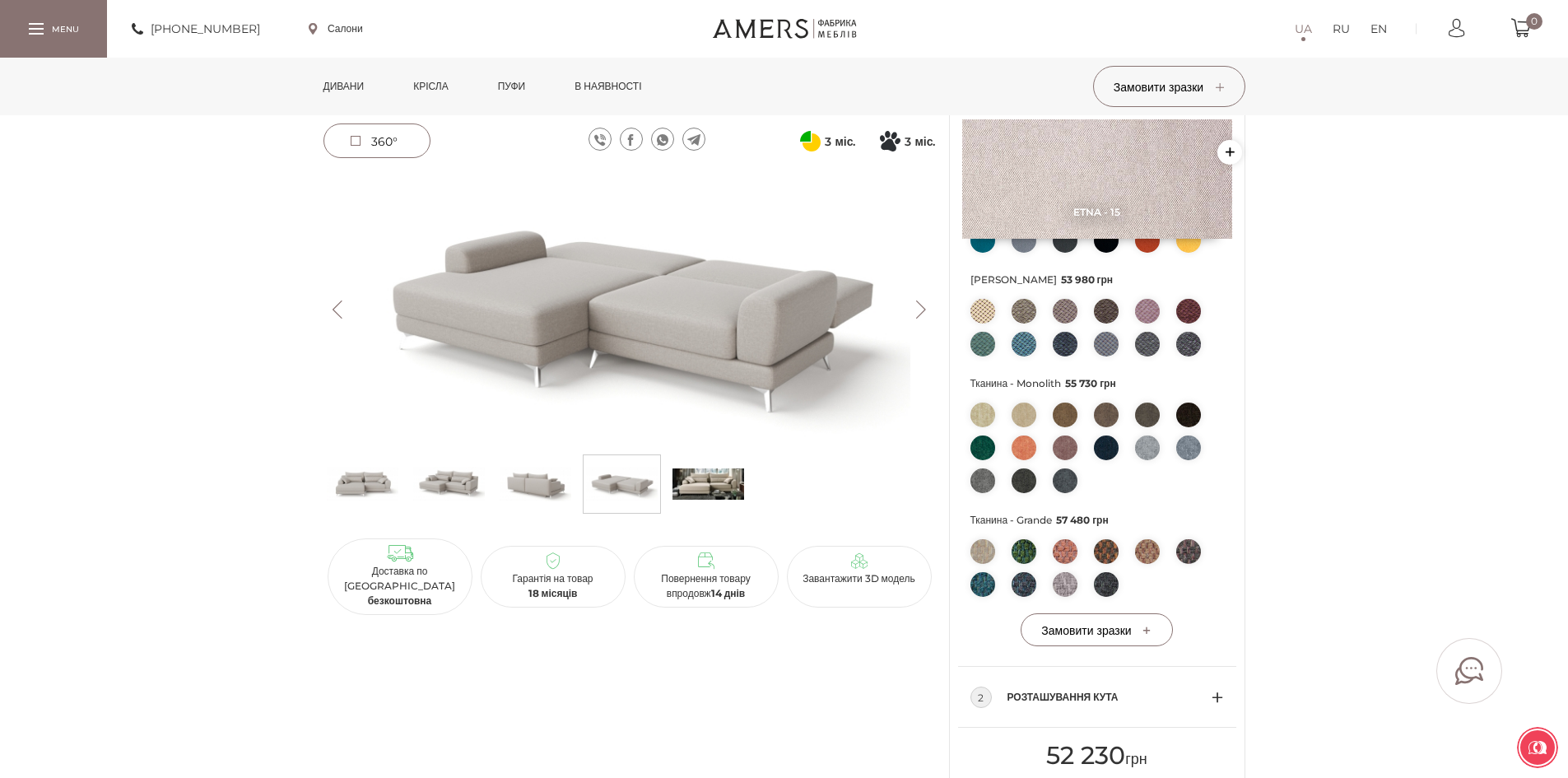
click at [921, 307] on button "Next" at bounding box center [921, 309] width 29 height 18
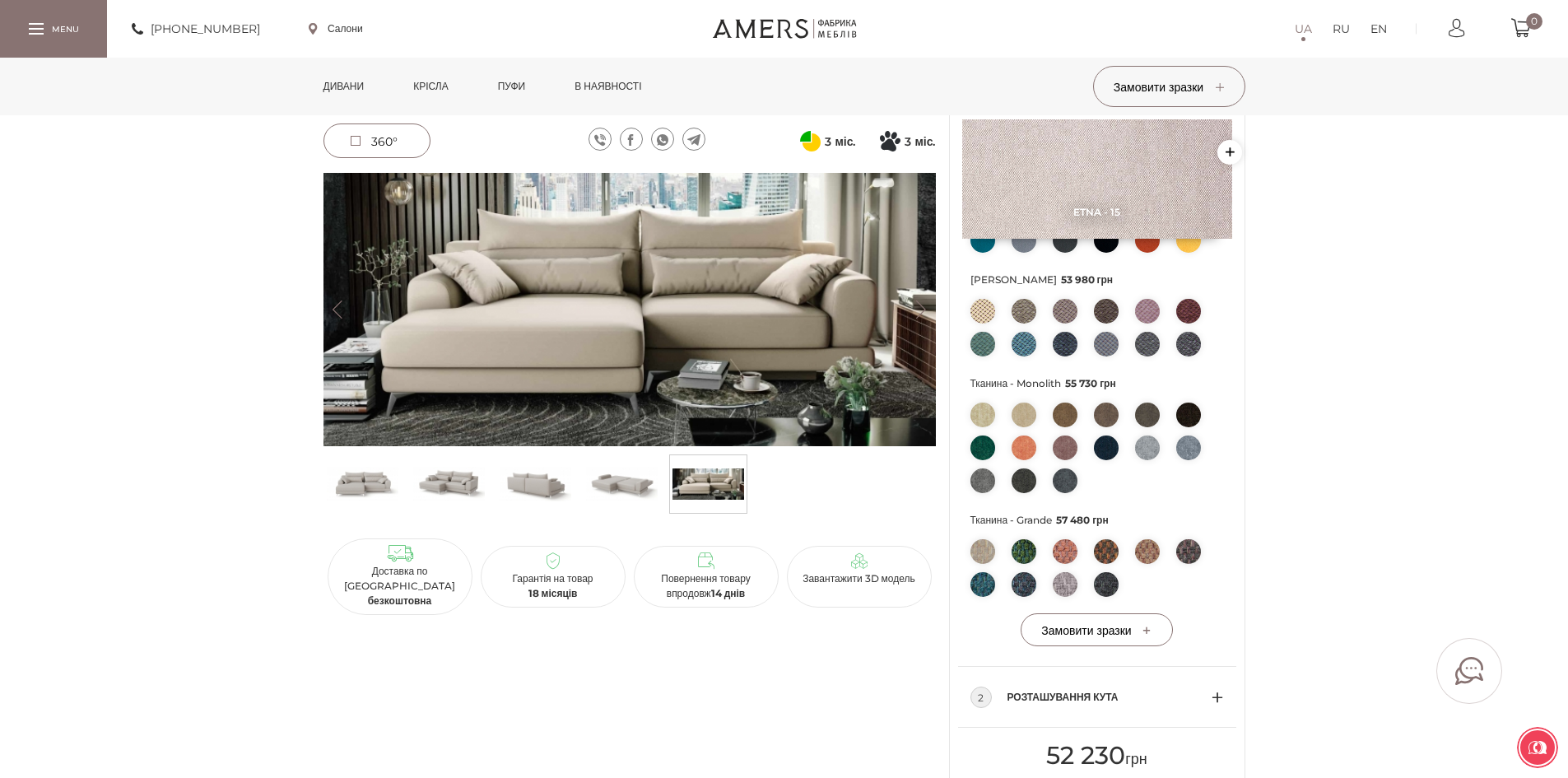
click at [921, 307] on button "Next" at bounding box center [921, 309] width 29 height 18
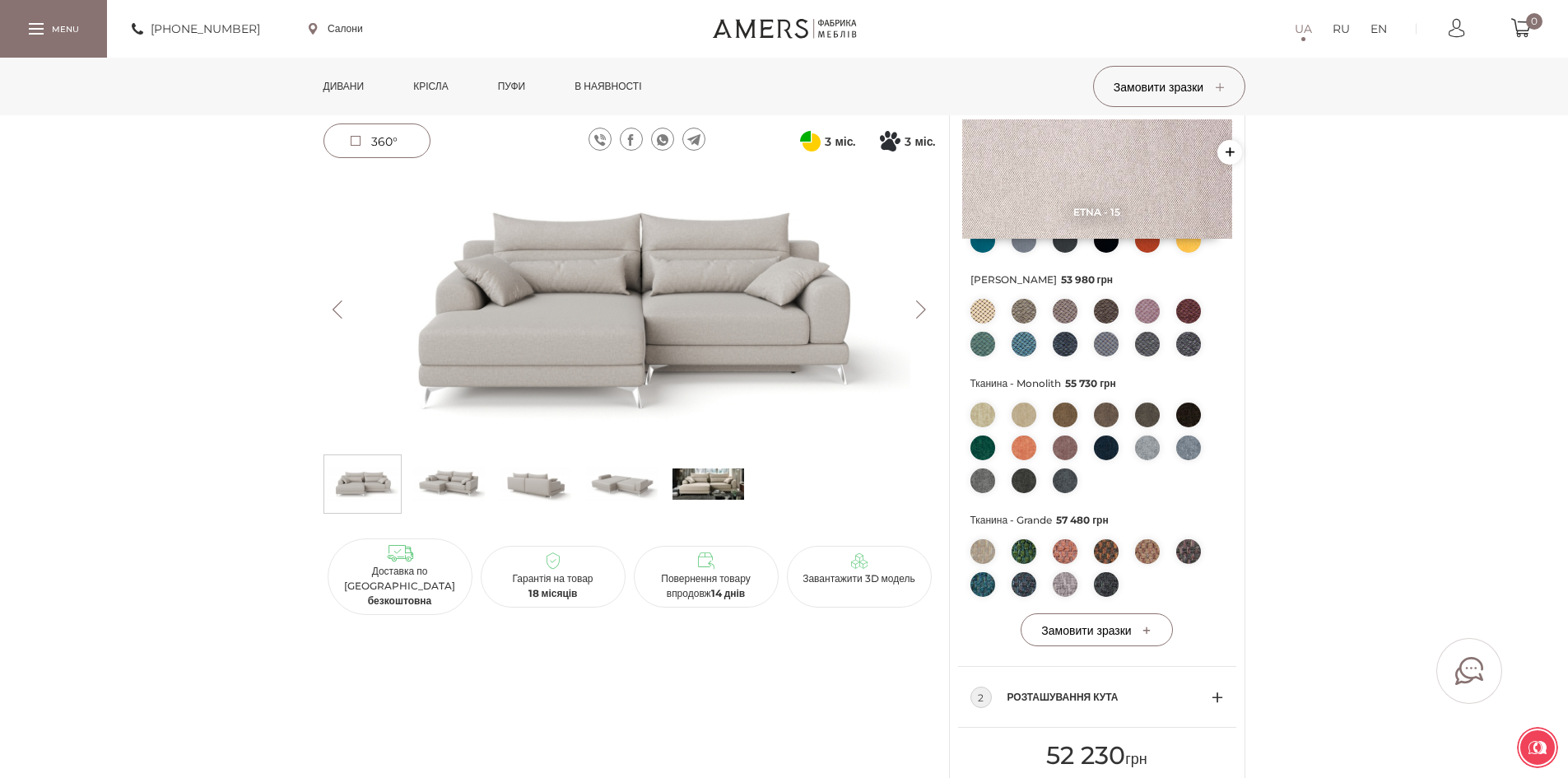
click at [335, 315] on button "Previous" at bounding box center [337, 309] width 29 height 18
